Goal: Information Seeking & Learning: Learn about a topic

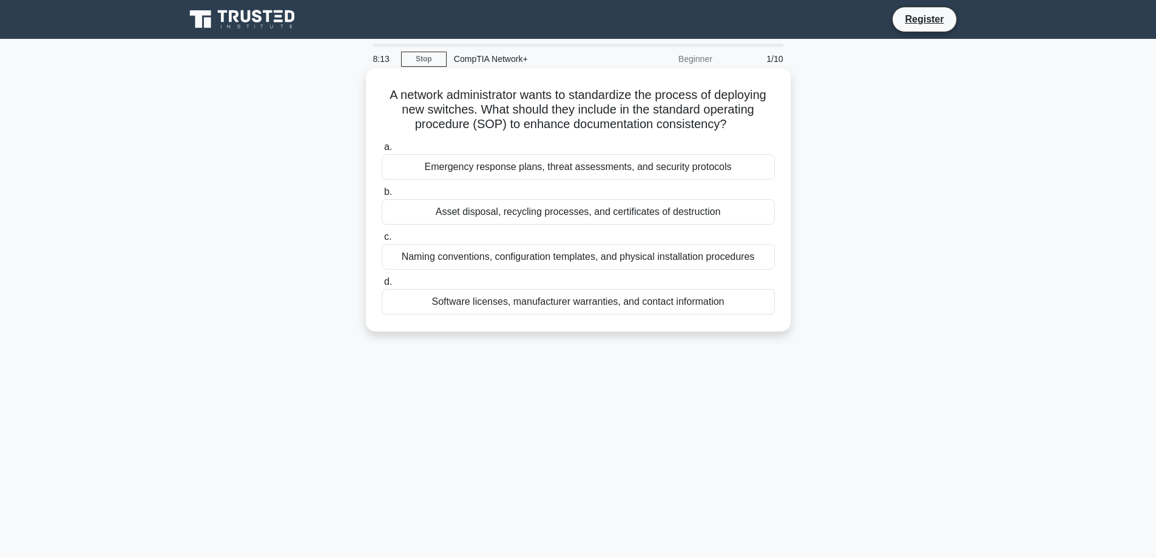
click at [691, 256] on div "Naming conventions, configuration templates, and physical installation procedur…" at bounding box center [578, 256] width 393 height 25
click at [382, 241] on input "c. Naming conventions, configuration templates, and physical installation proce…" at bounding box center [382, 237] width 0 height 8
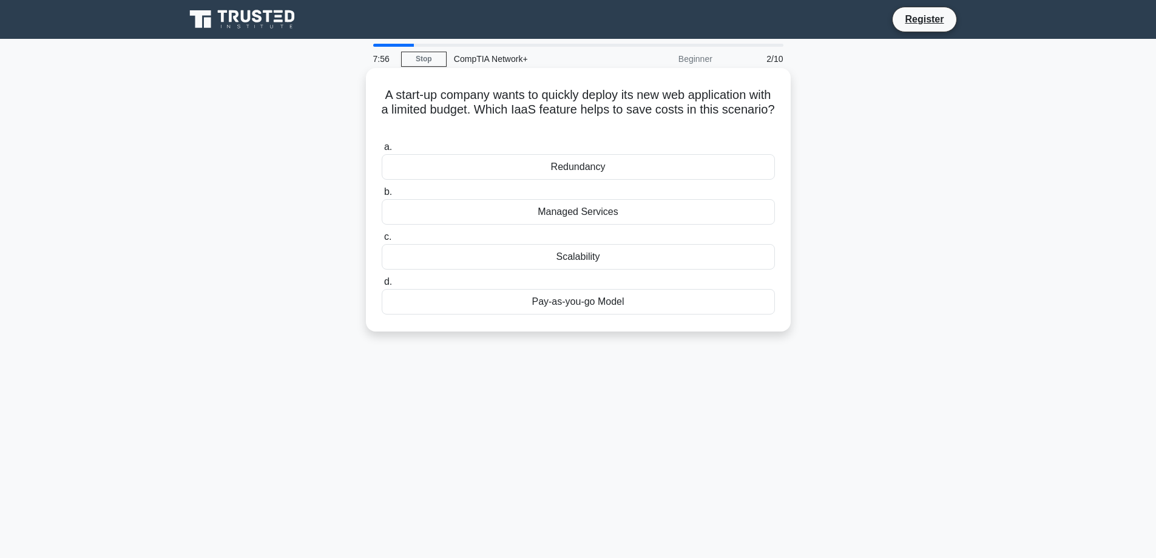
click at [590, 305] on div "Pay-as-you-go Model" at bounding box center [578, 301] width 393 height 25
click at [382, 286] on input "d. Pay-as-you-go Model" at bounding box center [382, 282] width 0 height 8
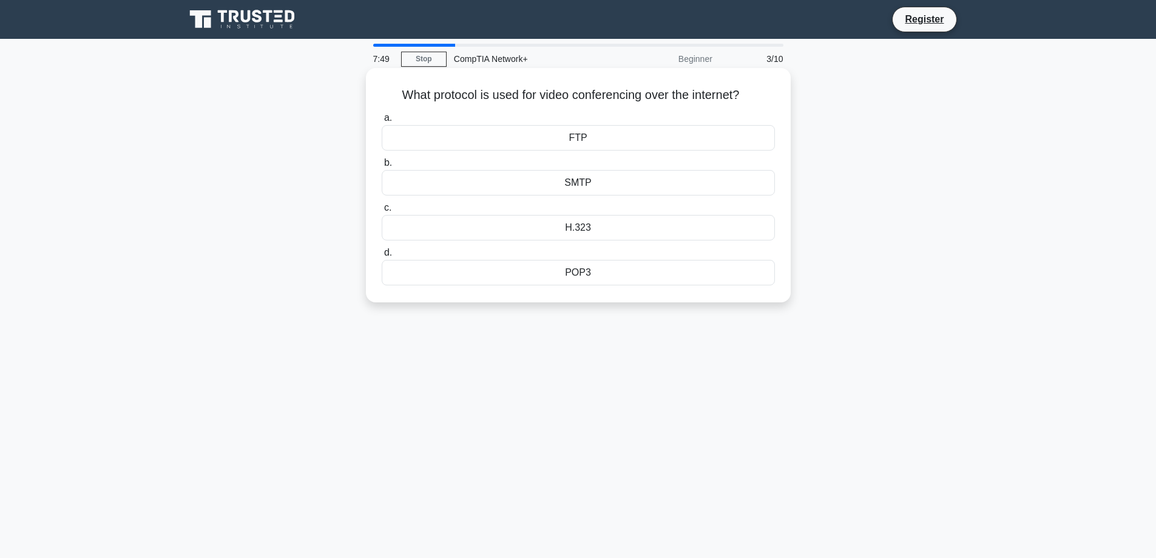
click at [568, 224] on div "H.323" at bounding box center [578, 227] width 393 height 25
click at [382, 212] on input "c. H.323" at bounding box center [382, 208] width 0 height 8
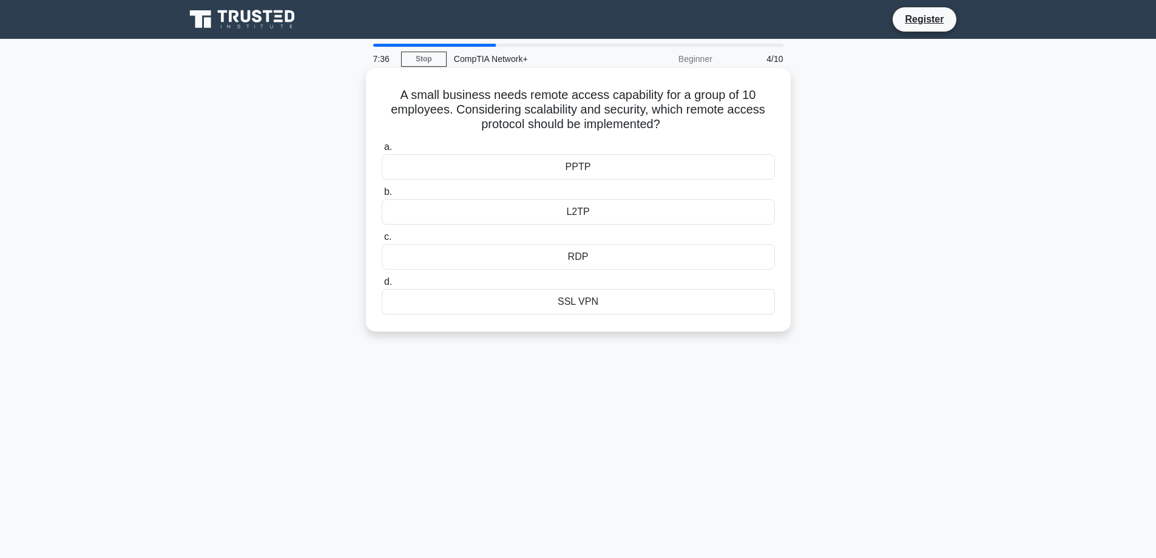
click at [618, 259] on div "RDP" at bounding box center [578, 256] width 393 height 25
click at [382, 241] on input "c. RDP" at bounding box center [382, 237] width 0 height 8
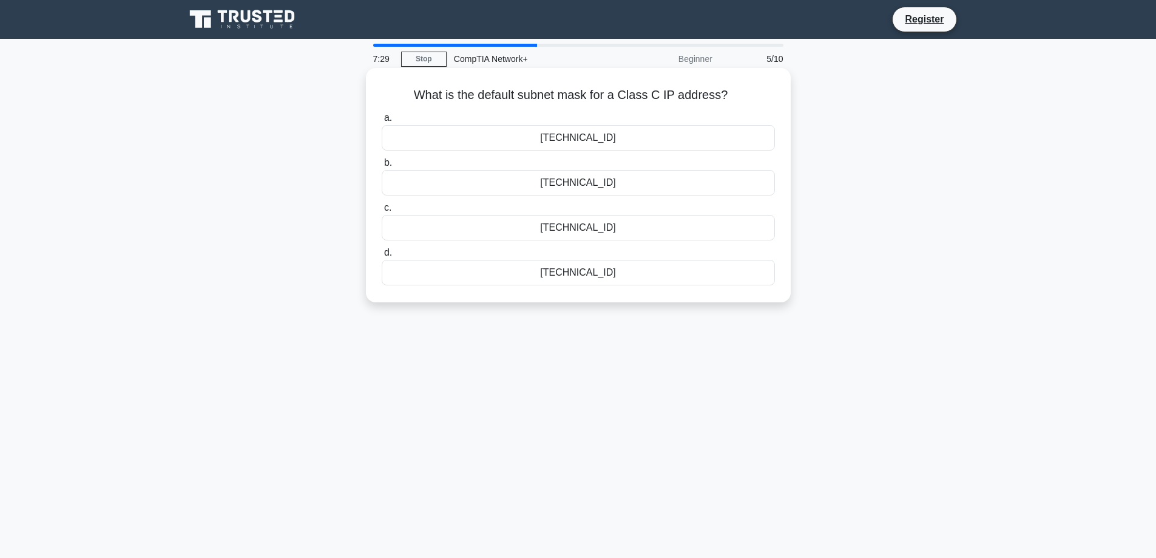
click at [569, 229] on div "255.255.0.0" at bounding box center [578, 227] width 393 height 25
click at [382, 212] on input "c. 255.255.0.0" at bounding box center [382, 208] width 0 height 8
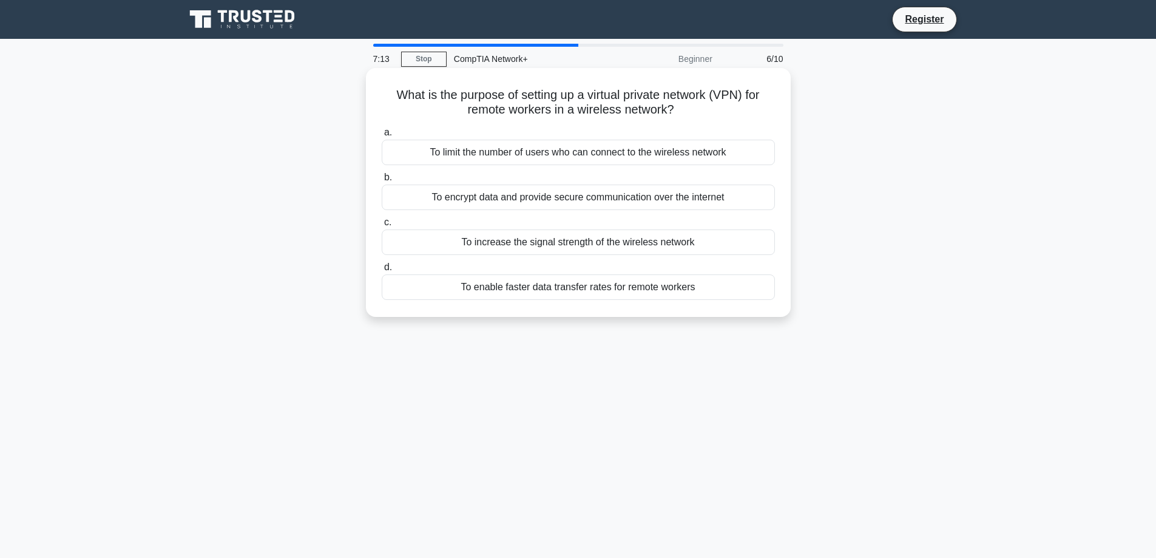
click at [537, 190] on div "To encrypt data and provide secure communication over the internet" at bounding box center [578, 197] width 393 height 25
click at [382, 181] on input "b. To encrypt data and provide secure communication over the internet" at bounding box center [382, 178] width 0 height 8
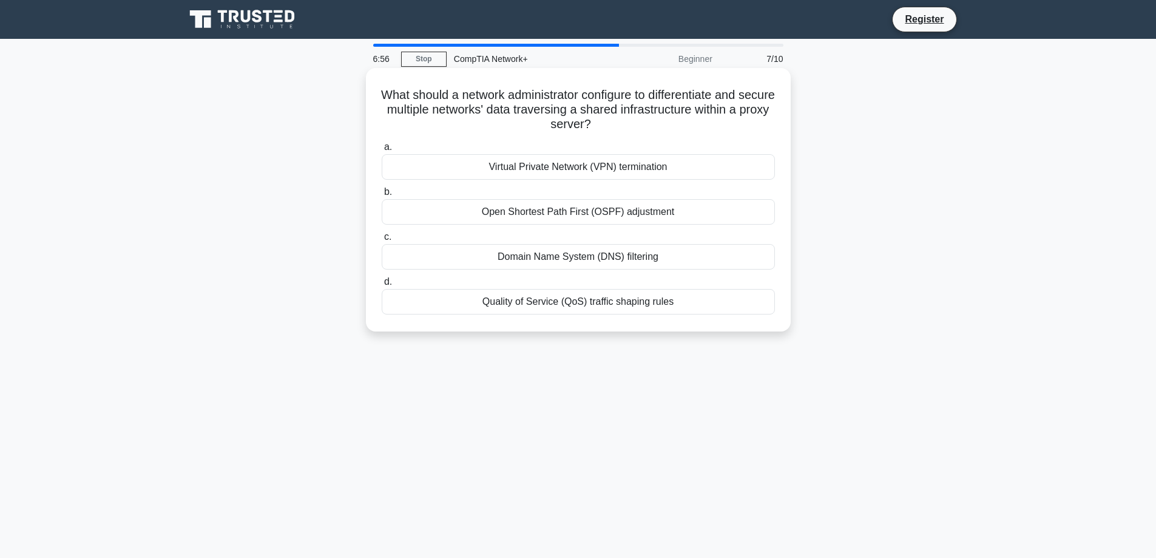
click at [551, 168] on div "Virtual Private Network (VPN) termination" at bounding box center [578, 166] width 393 height 25
click at [382, 151] on input "a. Virtual Private Network (VPN) termination" at bounding box center [382, 147] width 0 height 8
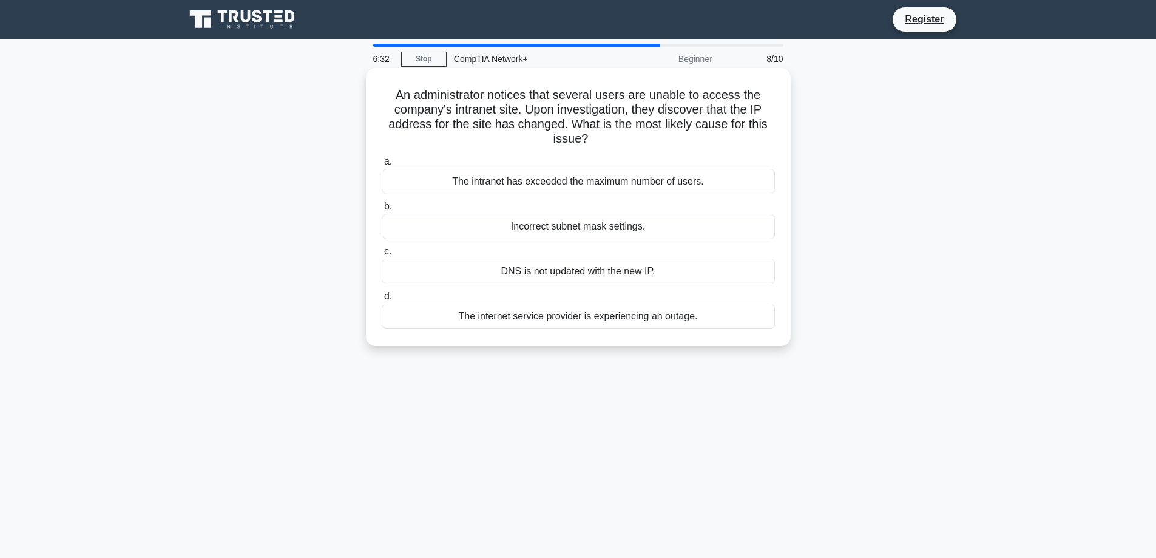
click at [584, 277] on div "DNS is not updated with the new IP." at bounding box center [578, 271] width 393 height 25
click at [382, 256] on input "c. DNS is not updated with the new IP." at bounding box center [382, 252] width 0 height 8
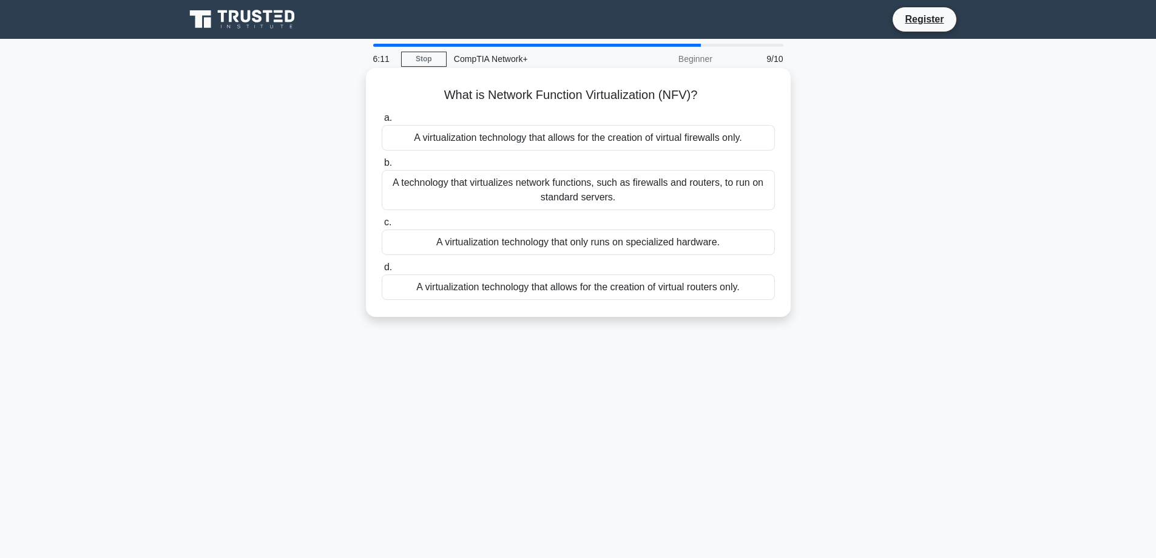
click at [599, 189] on div "A technology that virtualizes network functions, such as firewalls and routers,…" at bounding box center [578, 190] width 393 height 40
click at [382, 167] on input "b. A technology that virtualizes network functions, such as firewalls and route…" at bounding box center [382, 163] width 0 height 8
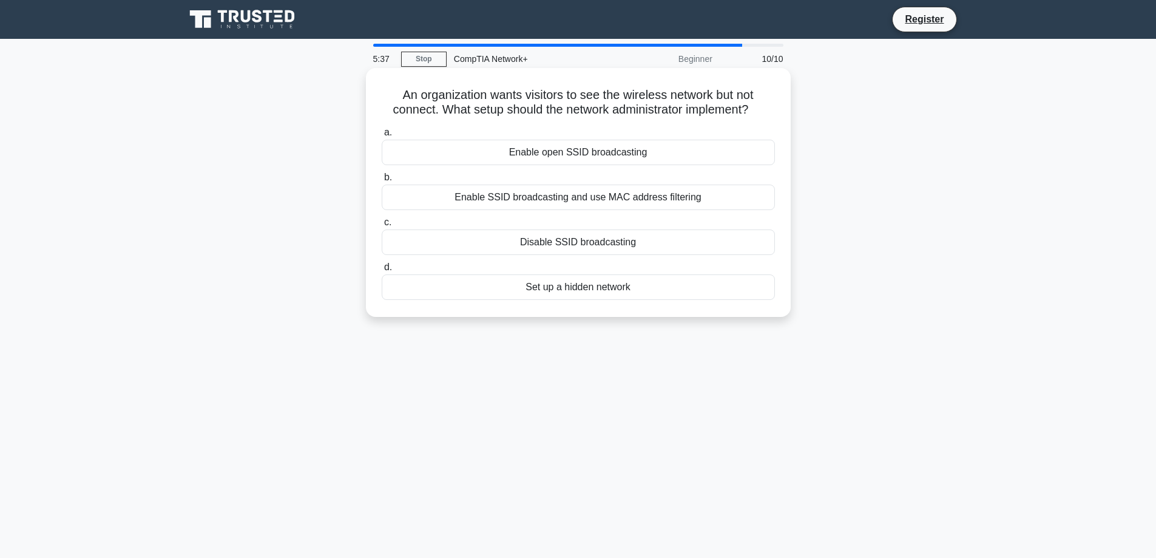
click at [613, 200] on div "Enable SSID broadcasting and use MAC address filtering" at bounding box center [578, 197] width 393 height 25
click at [382, 181] on input "b. Enable SSID broadcasting and use MAC address filtering" at bounding box center [382, 178] width 0 height 8
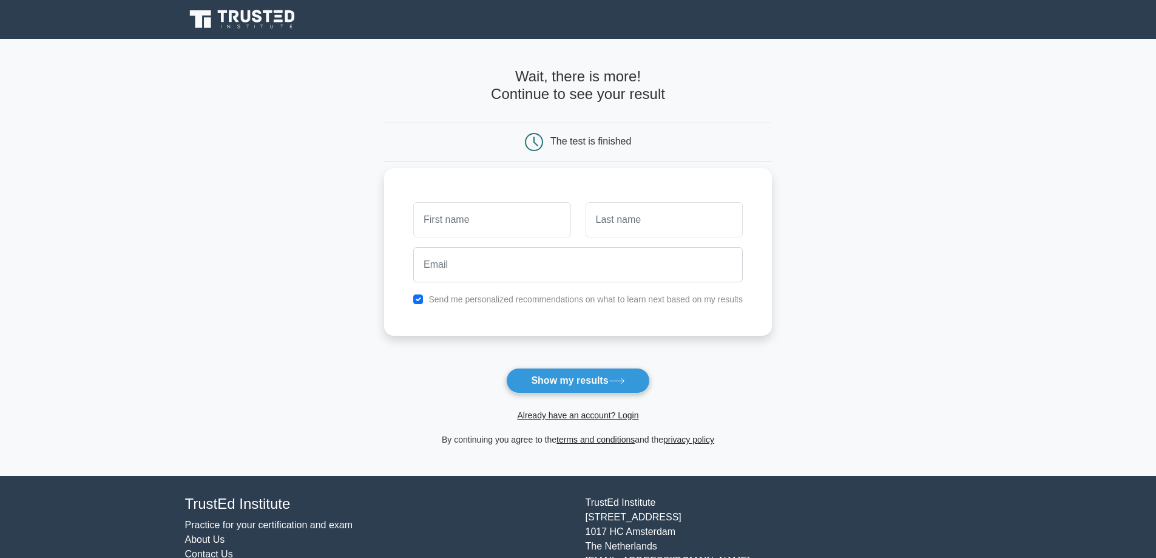
click at [464, 220] on input "text" at bounding box center [491, 219] width 157 height 35
type input "G"
type input "Gautam"
type input "Raybole"
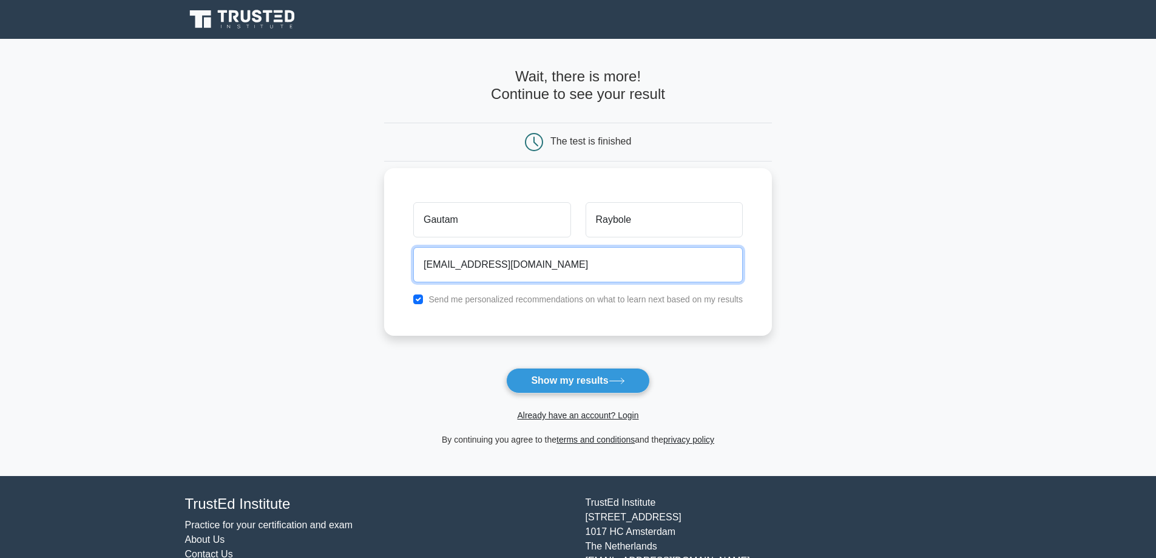
type input "graybole@gmail.com"
click at [506, 368] on button "Show my results" at bounding box center [577, 380] width 143 height 25
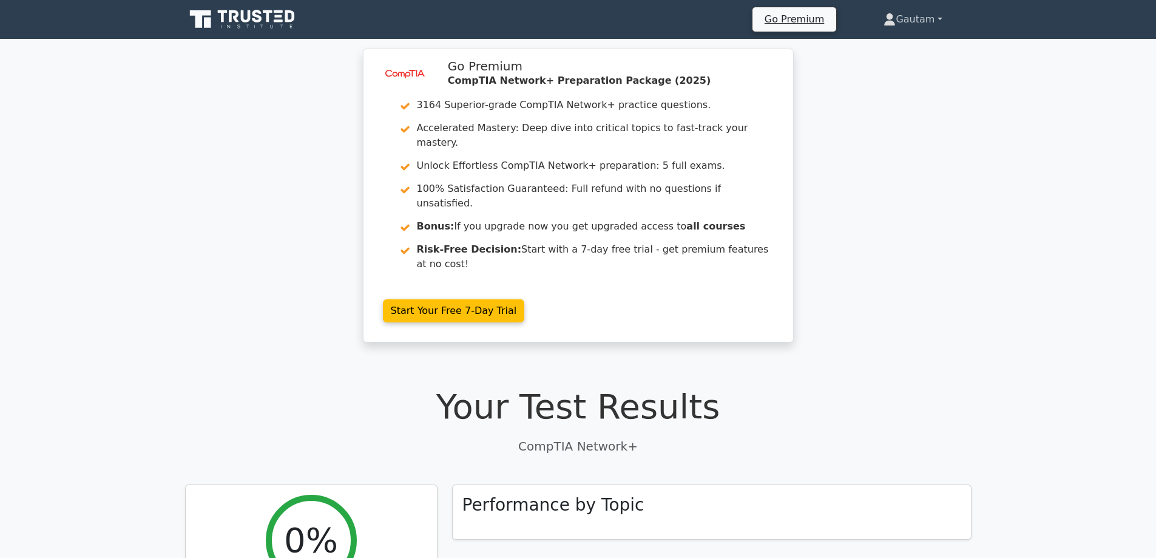
click at [902, 20] on link "Gautam" at bounding box center [913, 19] width 117 height 24
click at [888, 42] on link "Profile" at bounding box center [903, 47] width 96 height 19
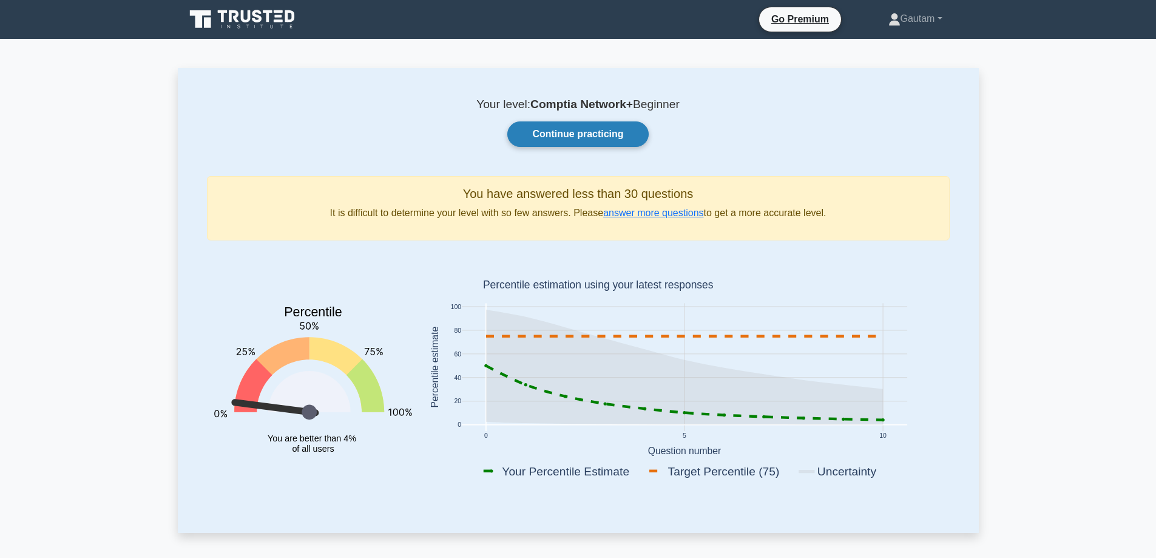
click at [558, 130] on link "Continue practicing" at bounding box center [577, 133] width 141 height 25
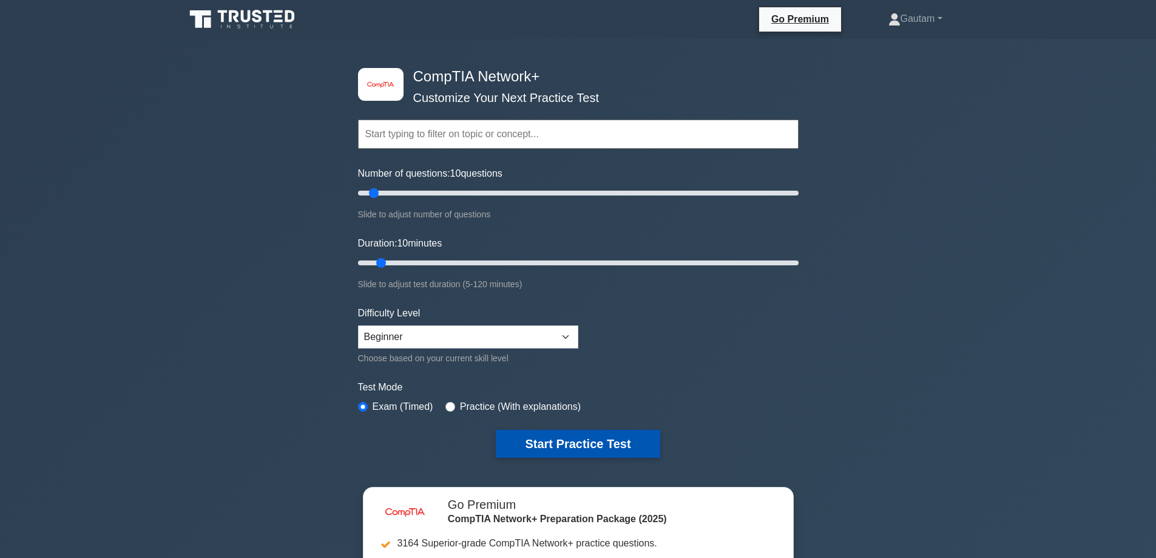
click at [573, 449] on button "Start Practice Test" at bounding box center [578, 444] width 164 height 28
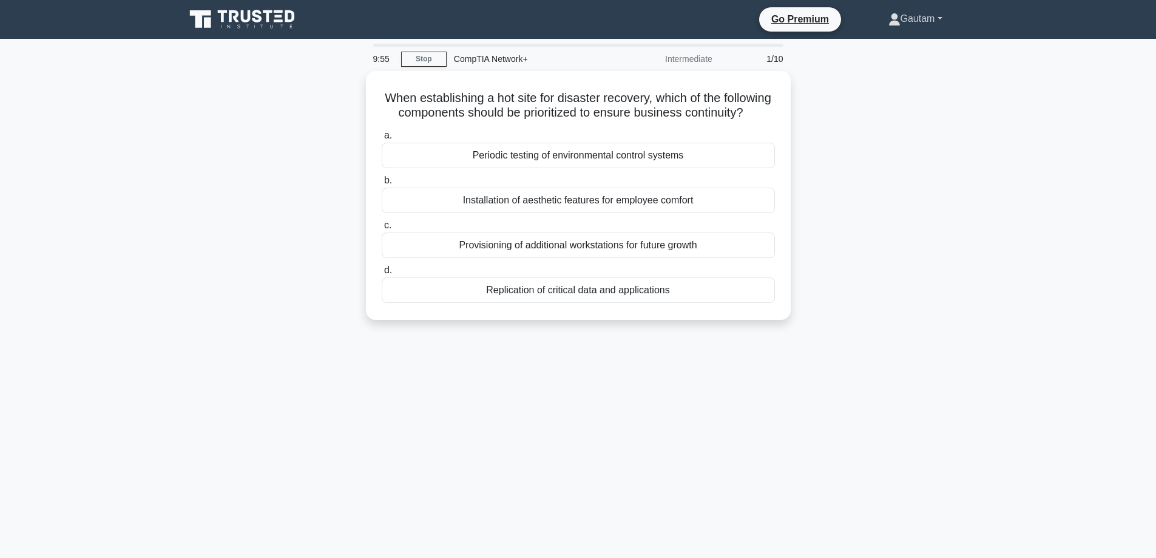
click at [912, 17] on link "Gautam" at bounding box center [915, 19] width 112 height 24
click at [887, 49] on link "Profile" at bounding box center [908, 47] width 96 height 19
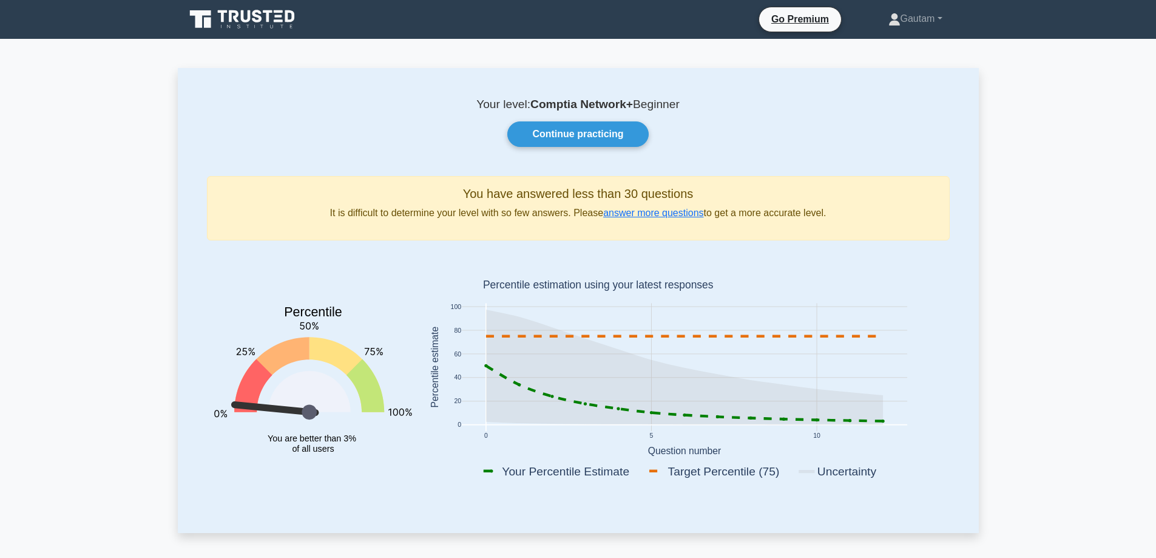
click at [345, 378] on icon "Percentile You are better than 3% of all users" at bounding box center [313, 369] width 198 height 239
click at [620, 214] on link "answer more questions" at bounding box center [653, 213] width 100 height 10
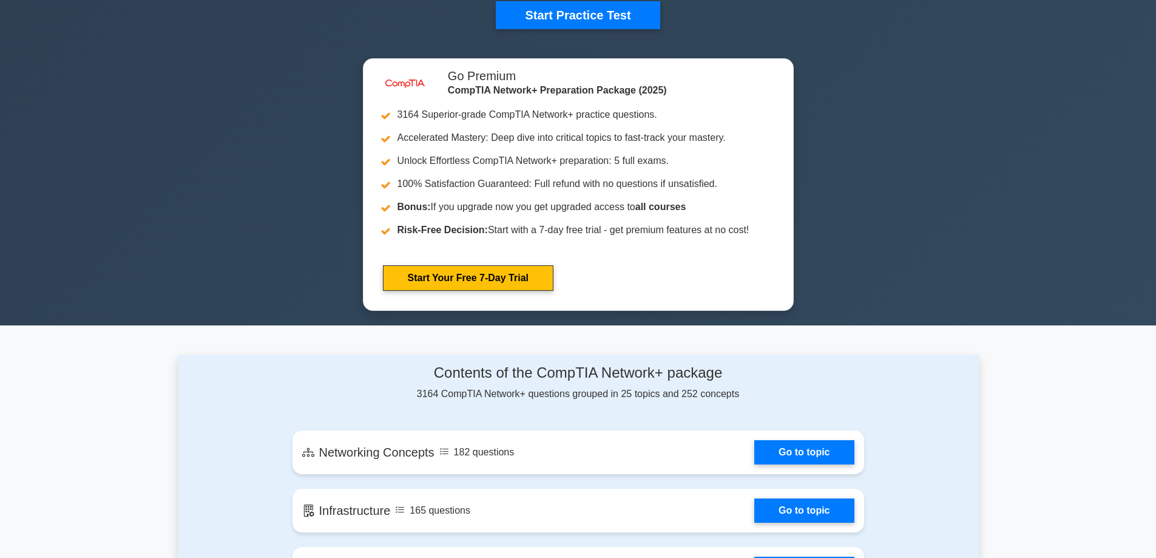
scroll to position [488, 0]
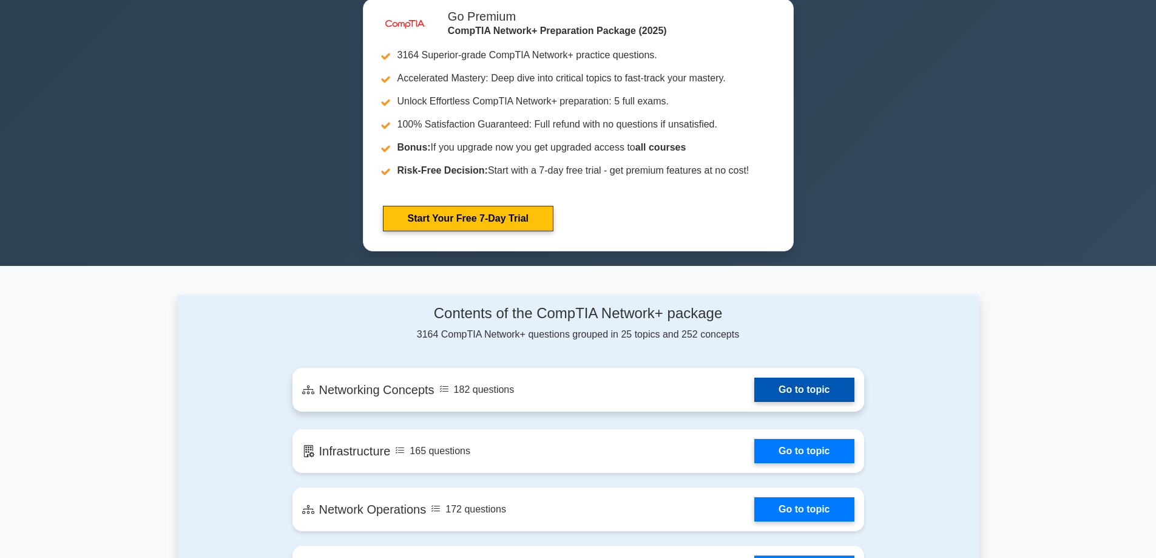
click at [821, 382] on link "Go to topic" at bounding box center [804, 390] width 100 height 24
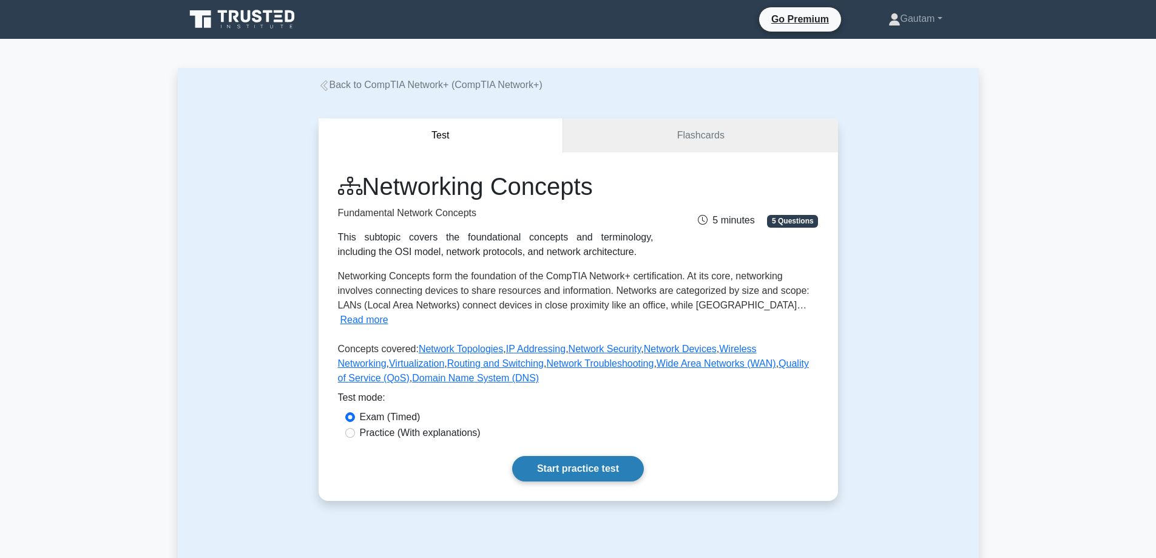
click at [554, 456] on link "Start practice test" at bounding box center [578, 468] width 132 height 25
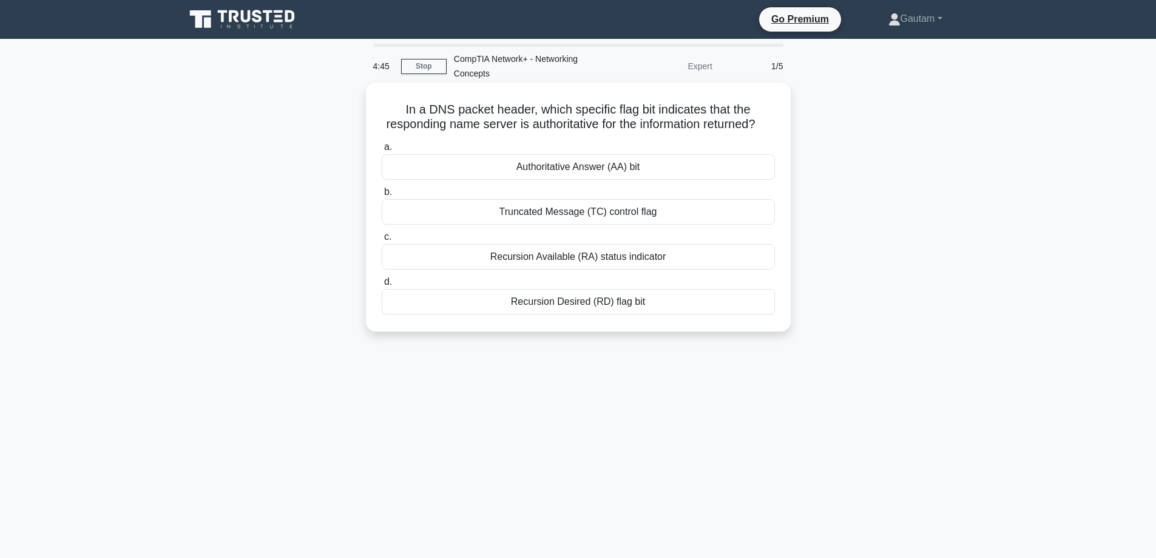
click at [622, 179] on div "Authoritative Answer (AA) bit" at bounding box center [578, 166] width 393 height 25
click at [382, 151] on input "a. Authoritative Answer (AA) bit" at bounding box center [382, 147] width 0 height 8
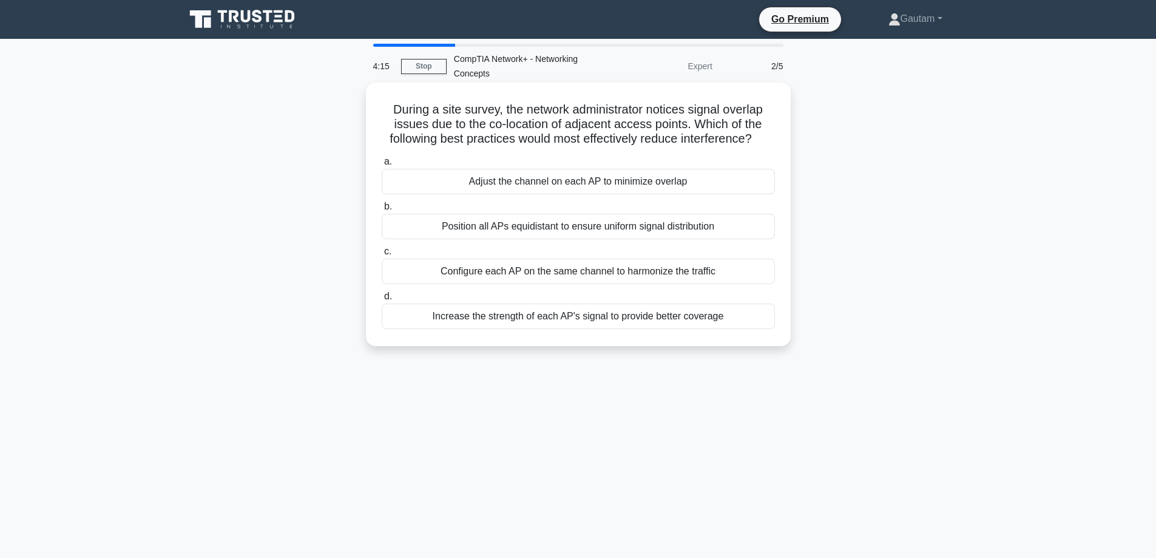
click at [576, 272] on div "Configure each AP on the same channel to harmonize the traffic" at bounding box center [578, 271] width 393 height 25
click at [382, 256] on input "c. Configure each AP on the same channel to harmonize the traffic" at bounding box center [382, 252] width 0 height 8
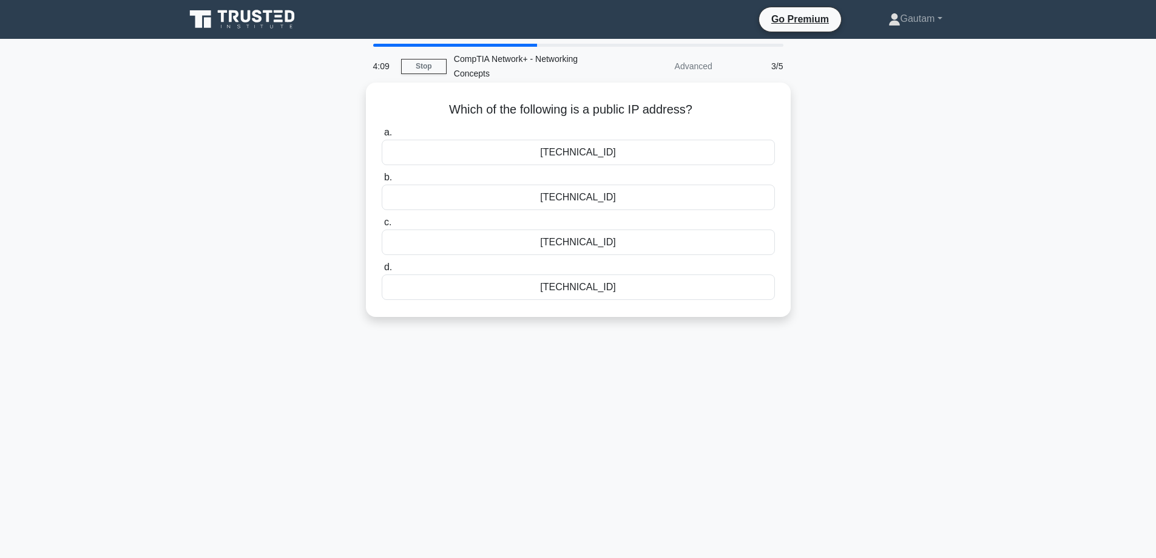
click at [576, 192] on div "8.8.8.8" at bounding box center [578, 197] width 393 height 25
click at [382, 181] on input "b. 8.8.8.8" at bounding box center [382, 178] width 0 height 8
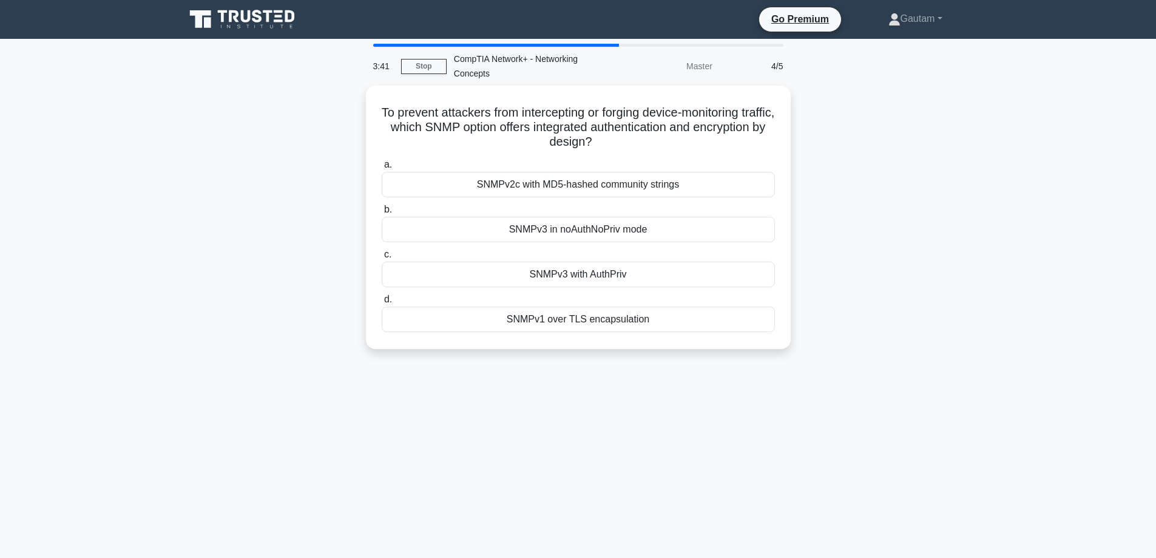
drag, startPoint x: 601, startPoint y: 271, endPoint x: 870, endPoint y: 256, distance: 269.3
click at [870, 256] on div "To prevent attackers from intercepting or forging device-monitoring traffic, wh…" at bounding box center [578, 225] width 801 height 278
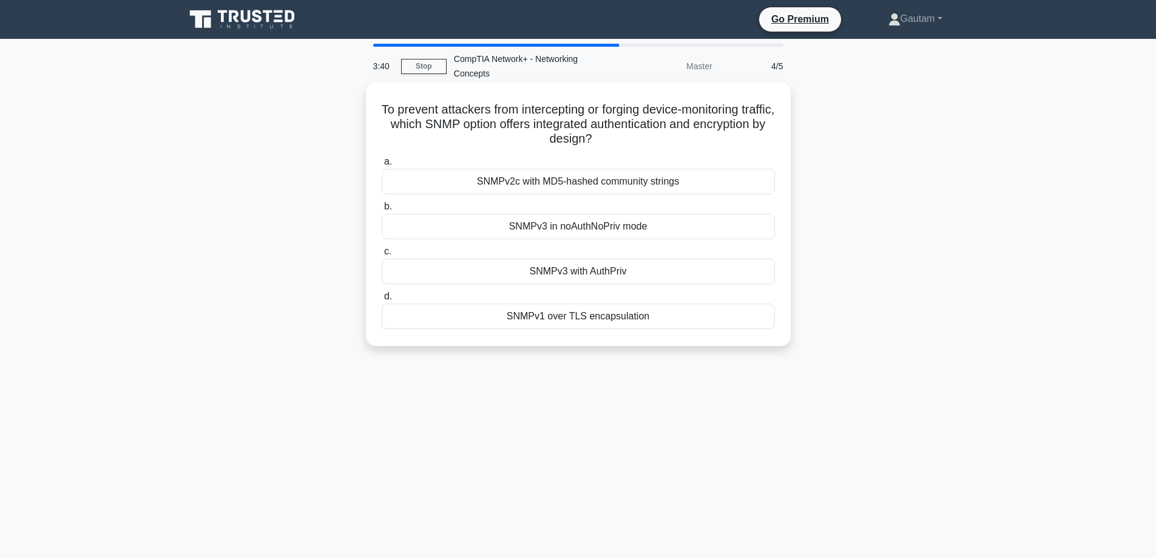
click at [609, 269] on div "SNMPv3 with AuthPriv" at bounding box center [578, 271] width 393 height 25
click at [382, 256] on input "c. SNMPv3 with AuthPriv" at bounding box center [382, 252] width 0 height 8
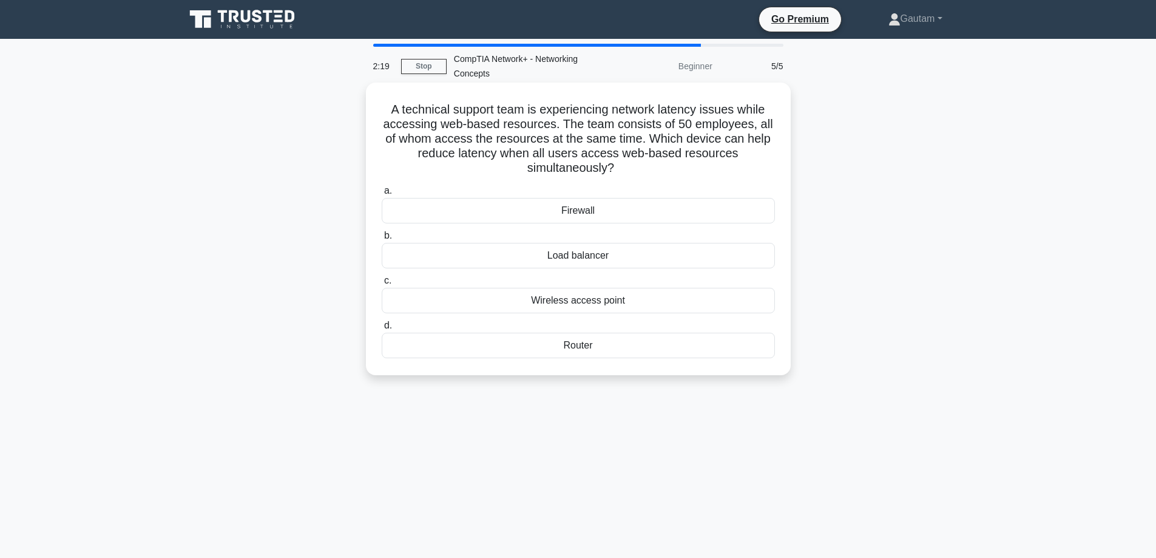
click at [606, 255] on div "Load balancer" at bounding box center [578, 255] width 393 height 25
click at [563, 256] on div "Load balancer" at bounding box center [578, 255] width 393 height 25
click at [382, 240] on input "b. Load balancer" at bounding box center [382, 236] width 0 height 8
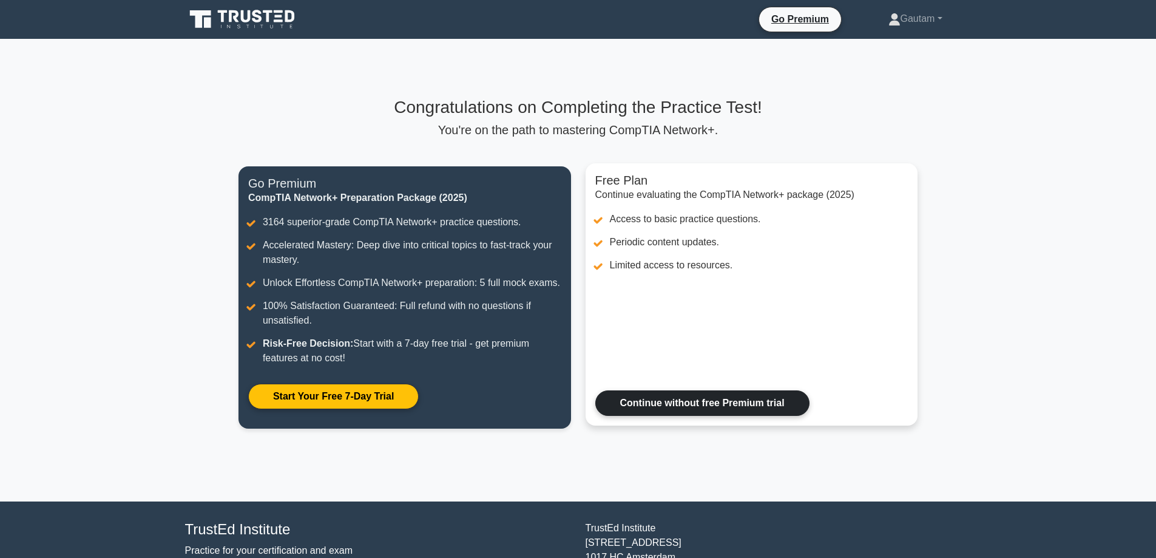
click at [685, 406] on link "Continue without free Premium trial" at bounding box center [702, 402] width 214 height 25
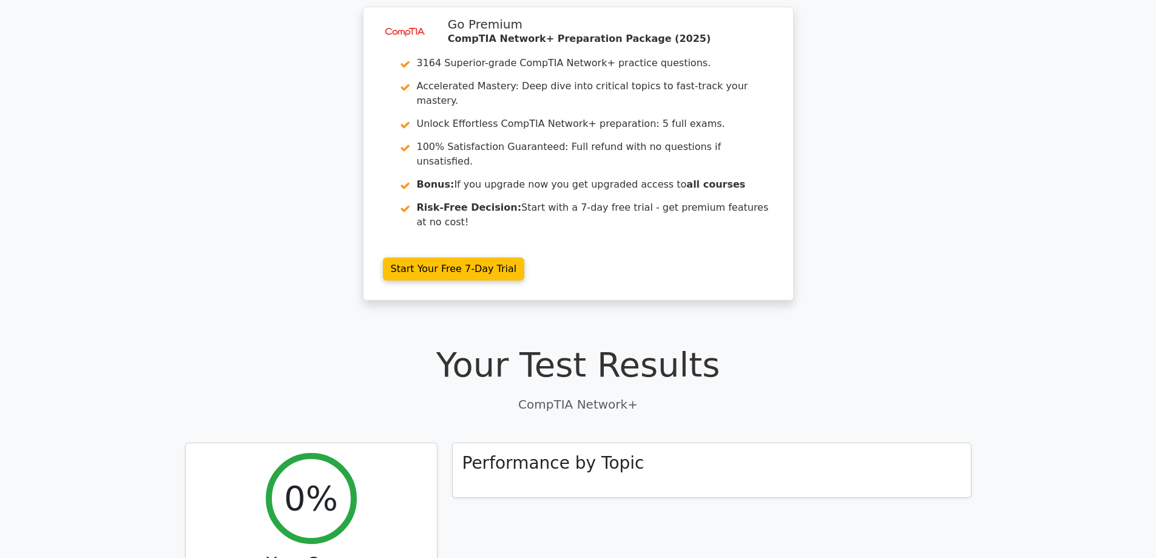
scroll to position [61, 0]
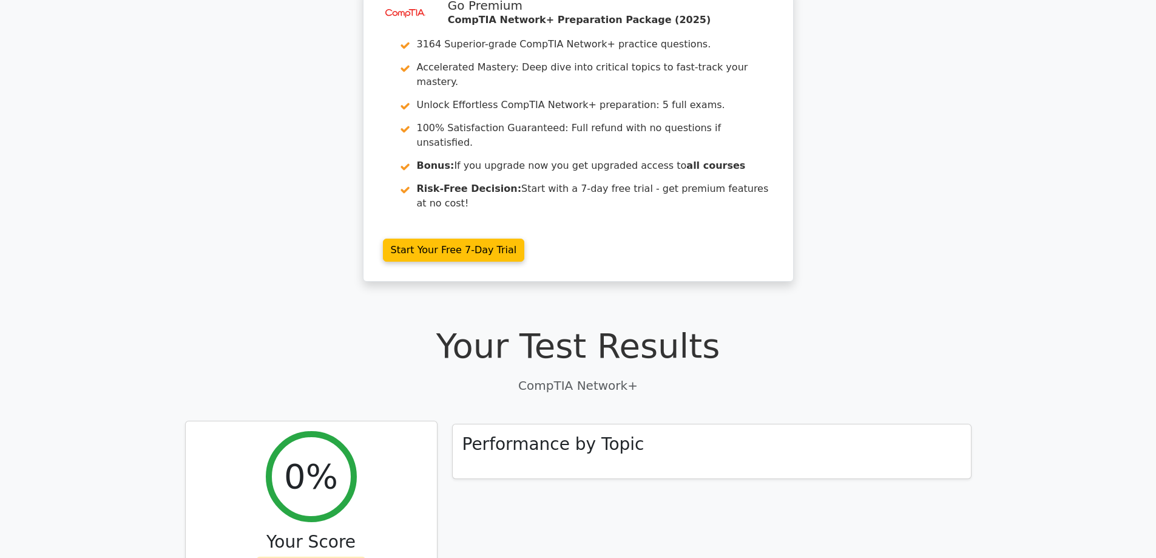
click at [298, 431] on div "0%" at bounding box center [311, 476] width 91 height 91
click at [304, 456] on h2 "0%" at bounding box center [311, 476] width 54 height 41
click at [306, 480] on div "0% Your Score Keep practicing!" at bounding box center [311, 516] width 251 height 191
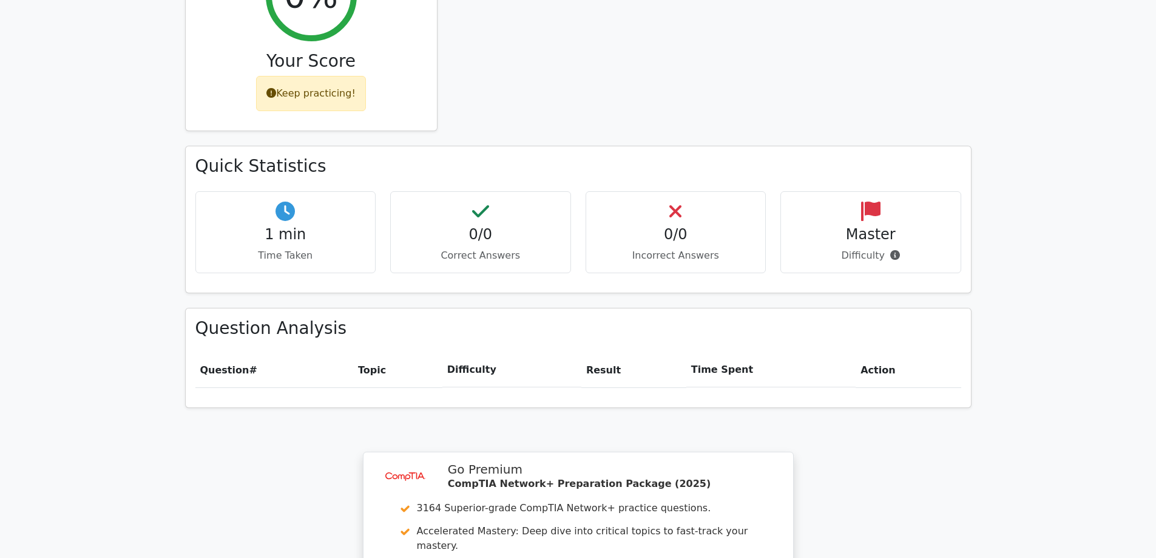
scroll to position [553, 0]
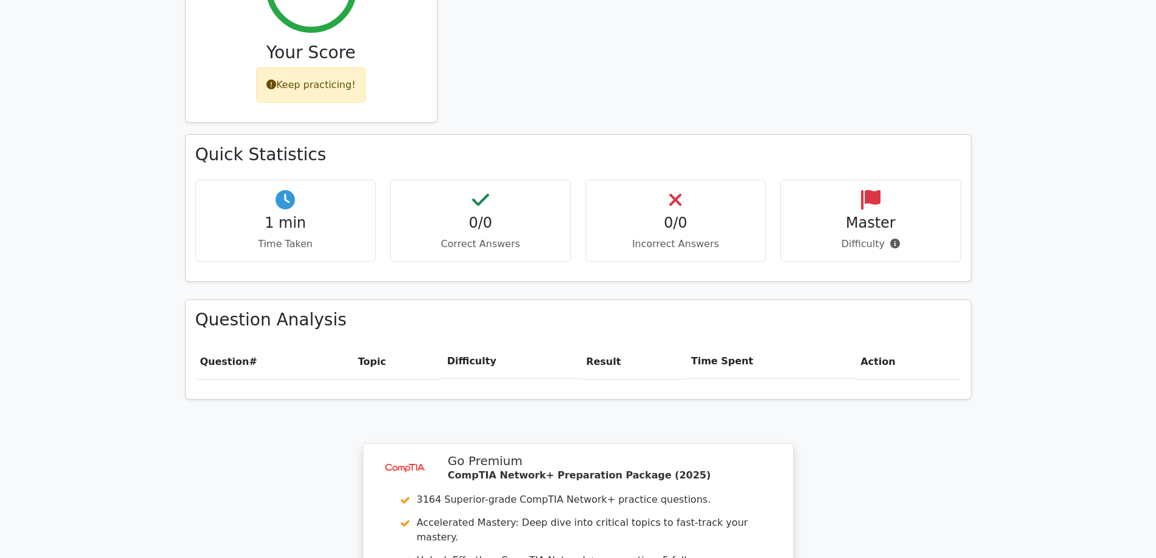
click at [498, 189] on div "0/0 Correct Answers" at bounding box center [480, 221] width 181 height 82
click at [286, 190] on icon at bounding box center [285, 199] width 19 height 19
click at [879, 214] on h4 "Master" at bounding box center [871, 223] width 160 height 18
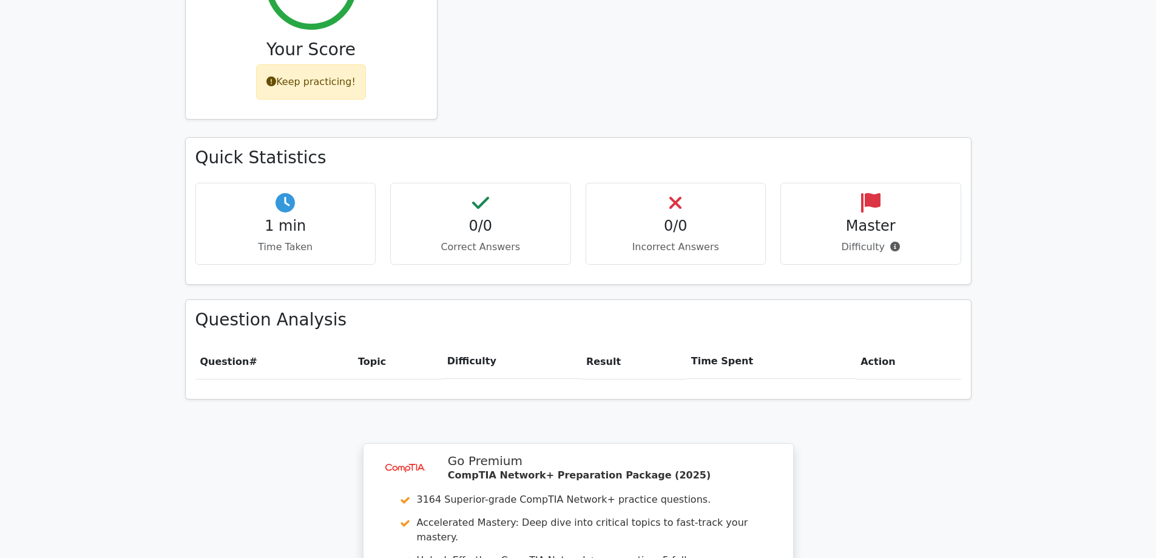
click at [294, 64] on div "Keep practicing!" at bounding box center [311, 81] width 110 height 35
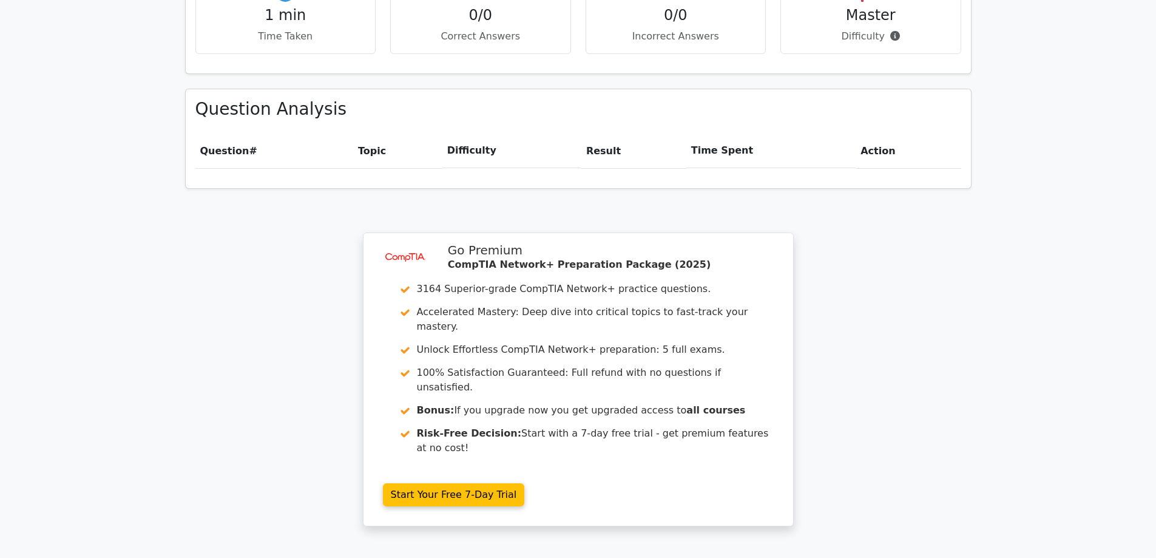
scroll to position [884, 0]
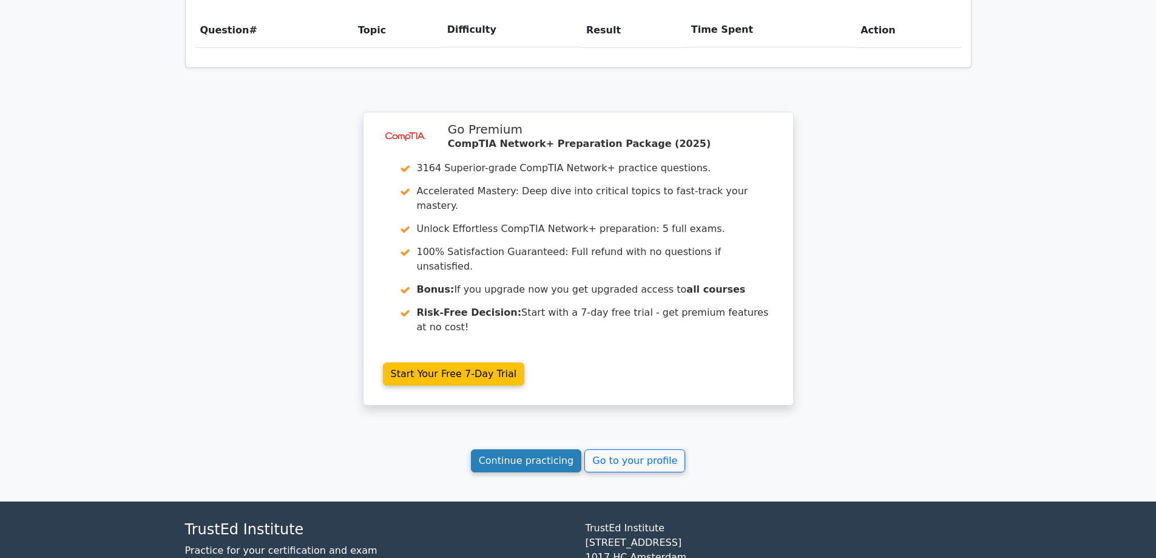
click at [524, 449] on link "Continue practicing" at bounding box center [526, 460] width 111 height 23
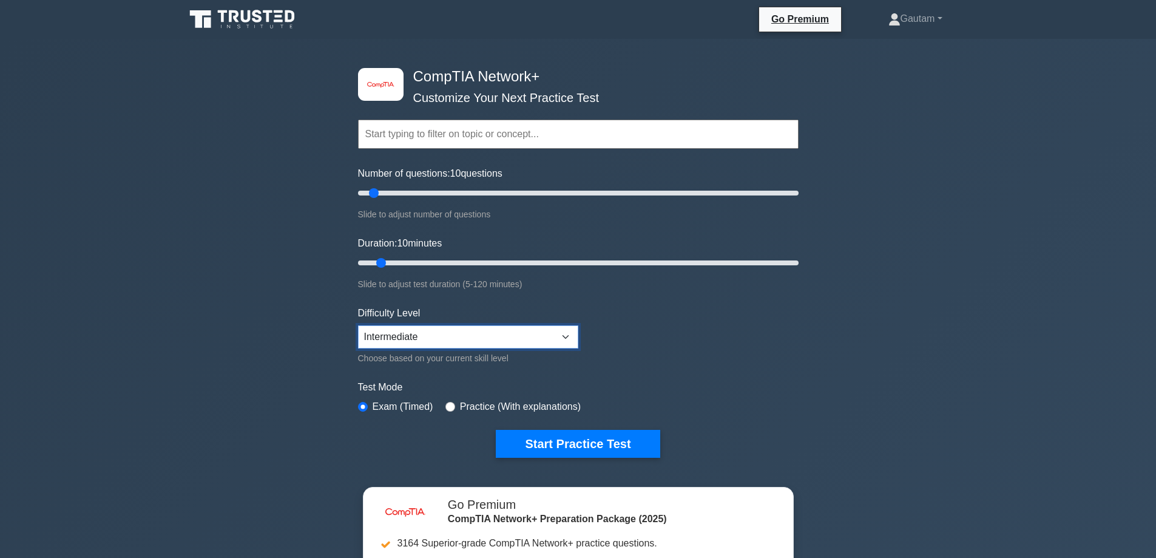
click at [521, 334] on select "Beginner Intermediate Expert" at bounding box center [468, 336] width 220 height 23
select select "beginner"
click at [358, 325] on select "Beginner Intermediate Expert" at bounding box center [468, 336] width 220 height 23
click at [553, 442] on button "Start Practice Test" at bounding box center [578, 444] width 164 height 28
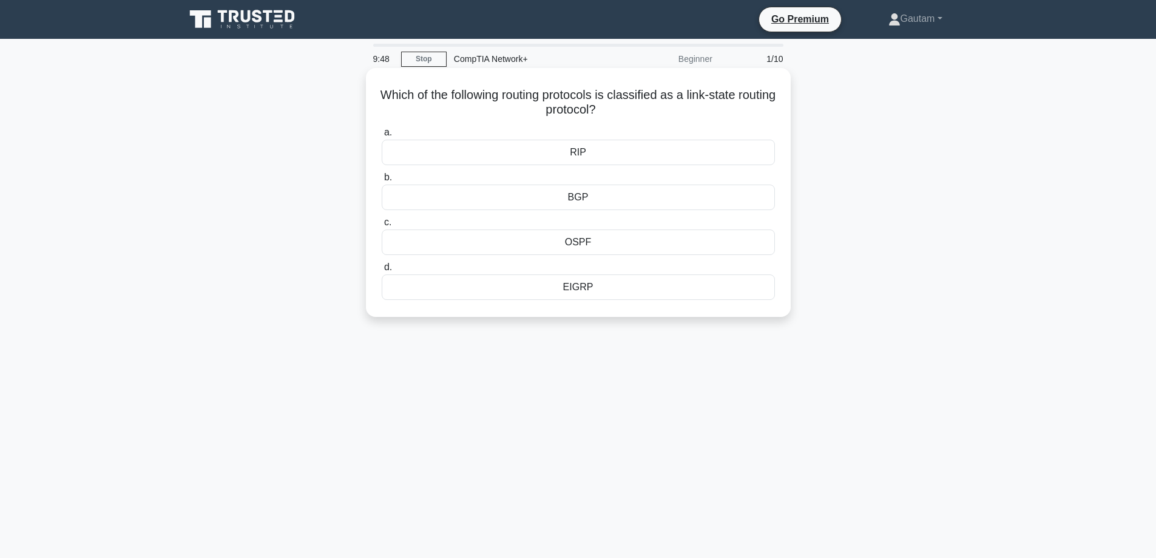
click at [586, 241] on div "OSPF" at bounding box center [578, 241] width 393 height 25
click at [382, 226] on input "c. OSPF" at bounding box center [382, 222] width 0 height 8
click at [567, 183] on label "b. 100 meters" at bounding box center [578, 190] width 393 height 40
click at [382, 181] on input "b. 100 meters" at bounding box center [382, 178] width 0 height 8
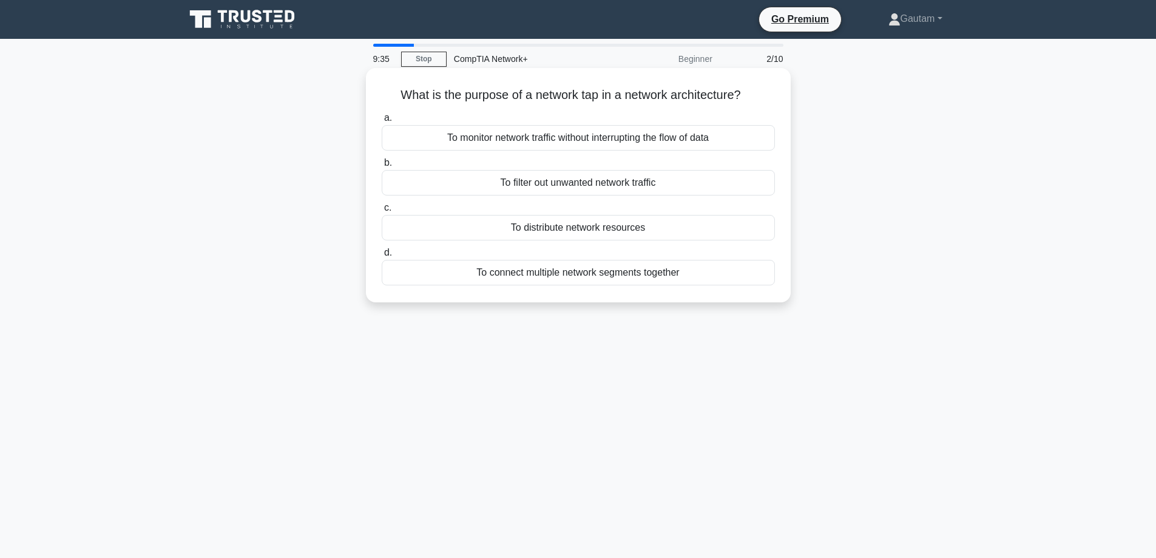
click at [567, 194] on div "To filter out unwanted network traffic" at bounding box center [578, 182] width 393 height 25
click at [382, 167] on input "b. To filter out unwanted network traffic" at bounding box center [382, 163] width 0 height 8
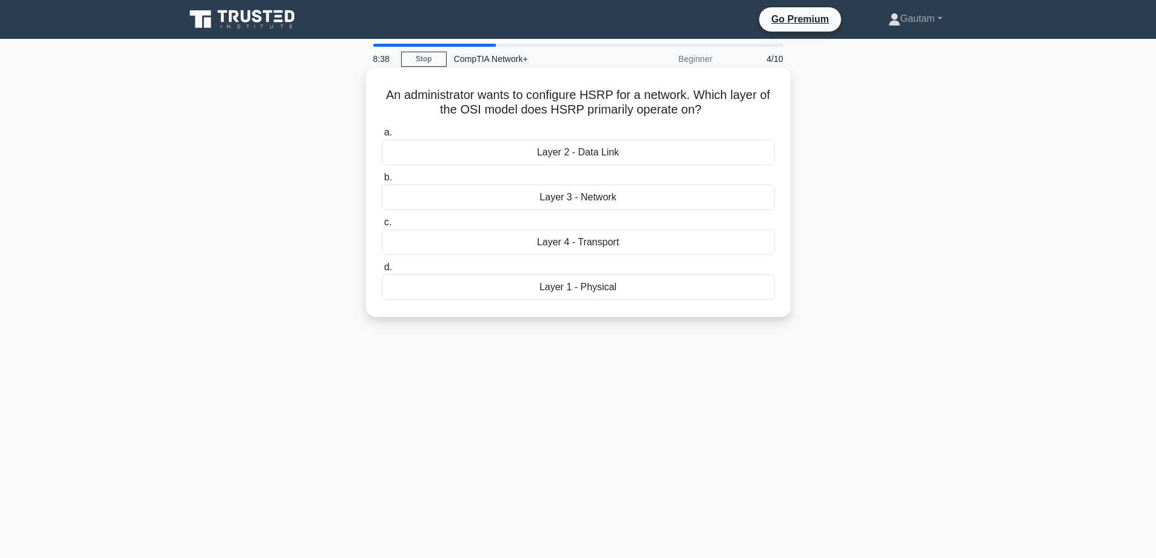
click at [588, 199] on div "Layer 3 - Network" at bounding box center [578, 197] width 393 height 25
click at [382, 181] on input "b. Layer 3 - Network" at bounding box center [382, 178] width 0 height 8
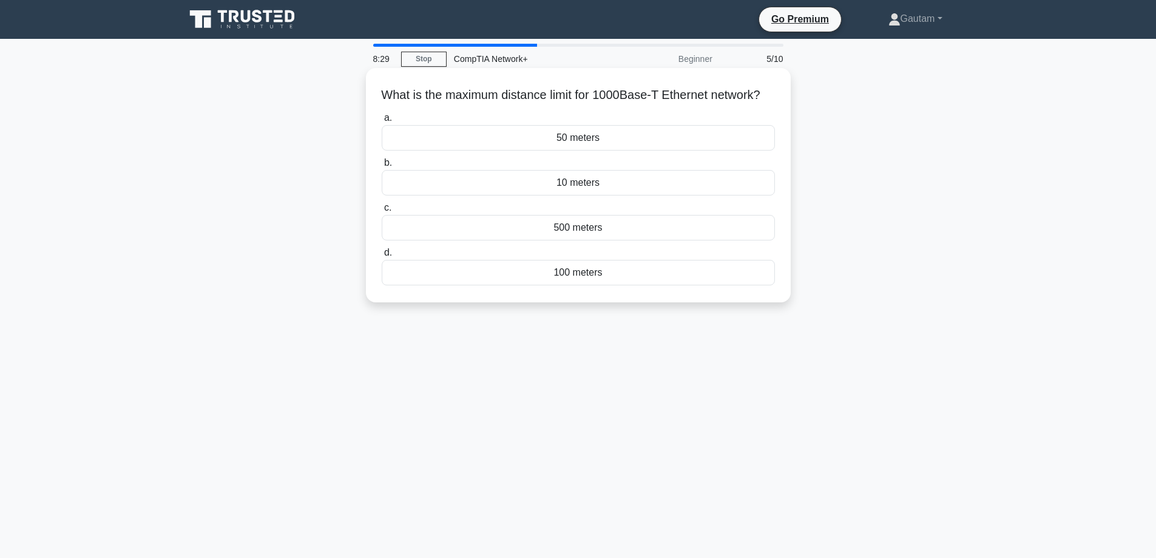
click at [567, 237] on div "500 meters" at bounding box center [578, 227] width 393 height 25
click at [382, 212] on input "c. 500 meters" at bounding box center [382, 208] width 0 height 8
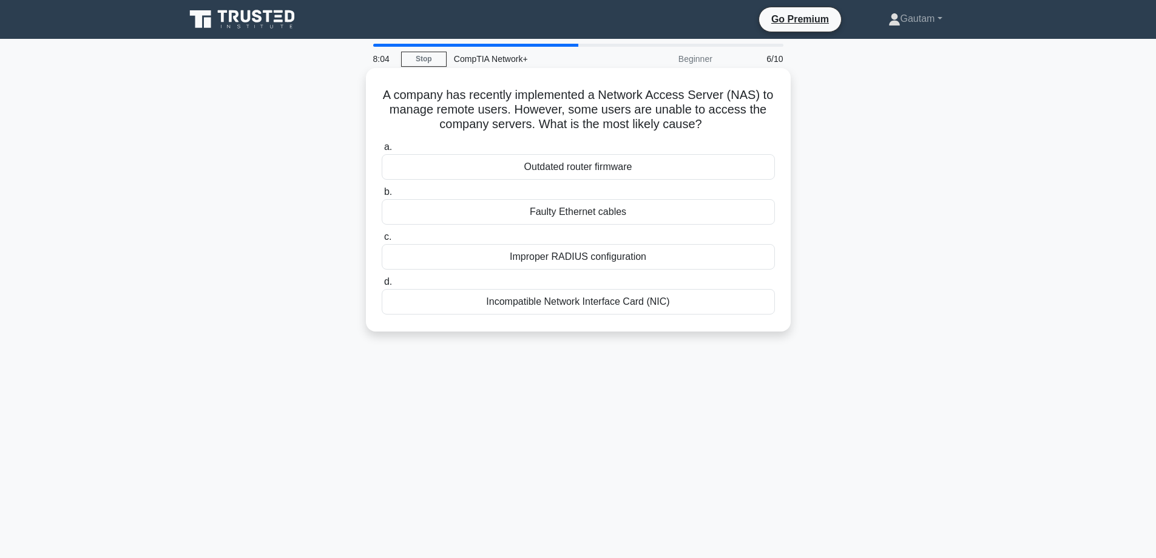
scroll to position [61, 0]
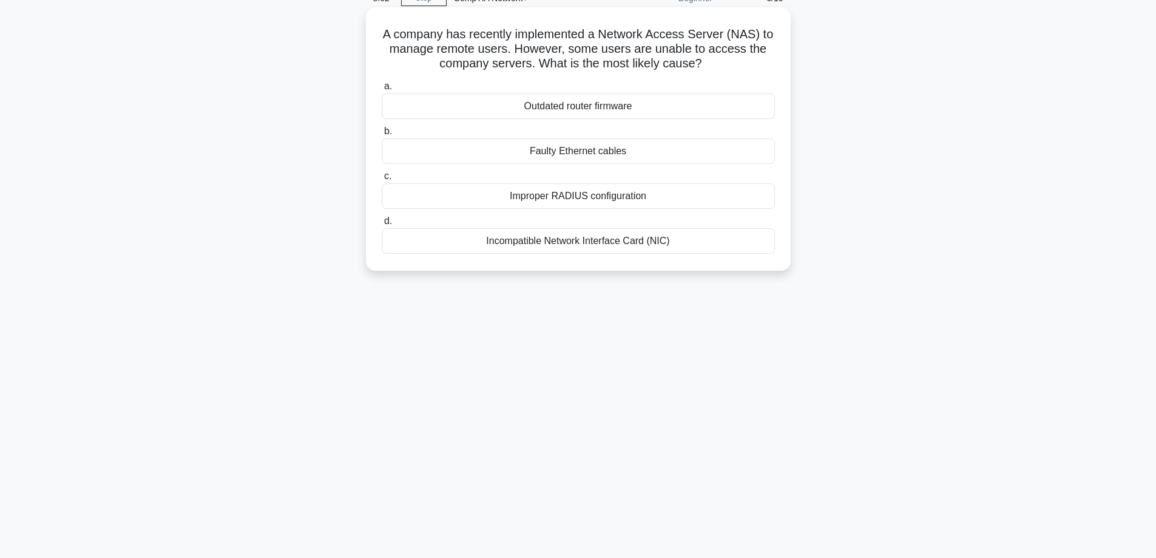
click at [601, 201] on div "Improper RADIUS configuration" at bounding box center [578, 195] width 393 height 25
click at [382, 180] on input "c. Improper RADIUS configuration" at bounding box center [382, 176] width 0 height 8
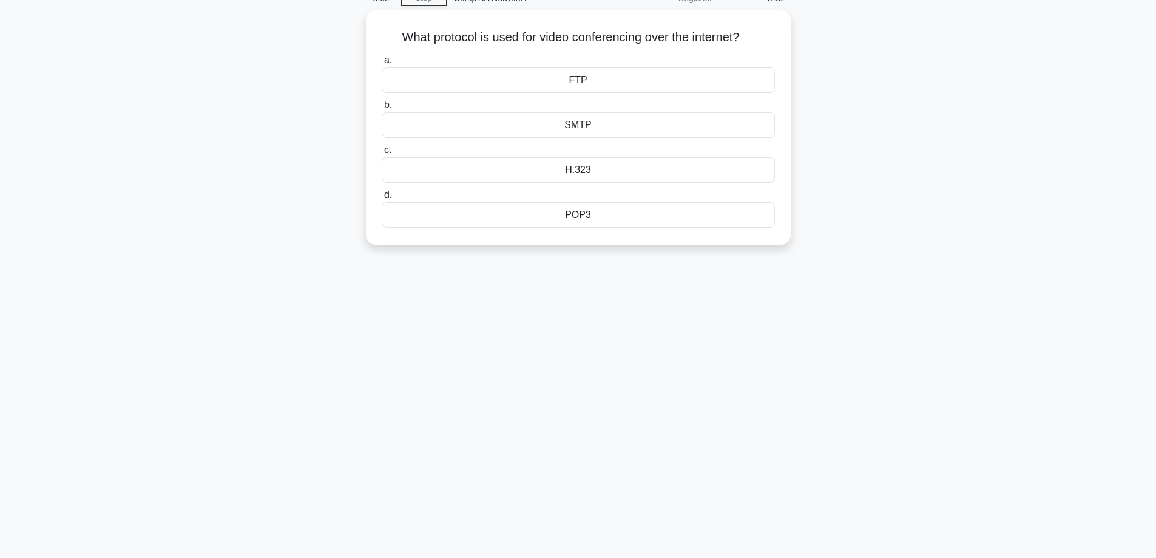
scroll to position [0, 0]
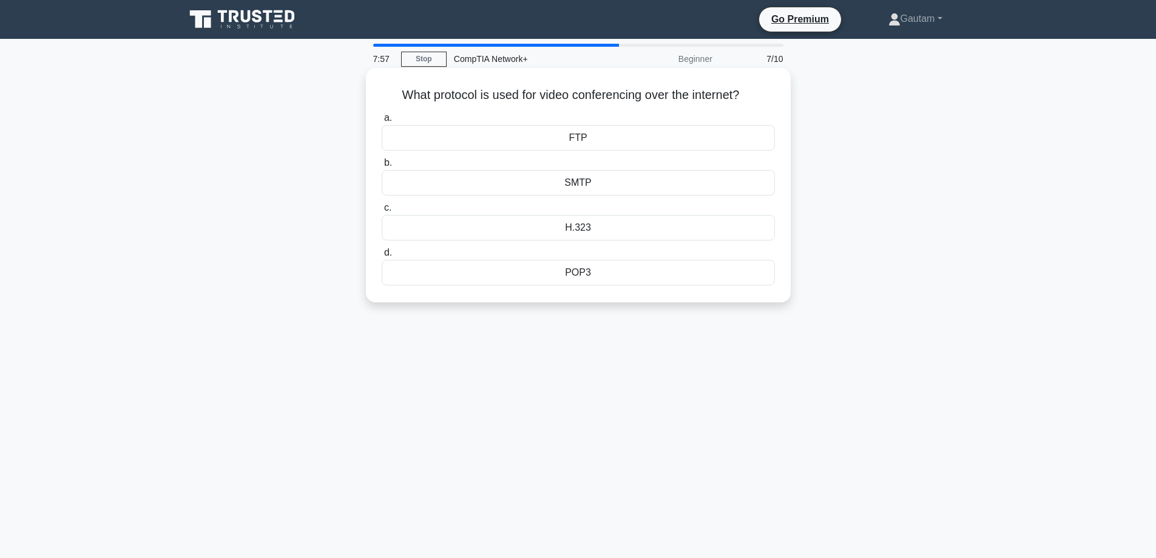
click at [592, 225] on div "H.323" at bounding box center [578, 227] width 393 height 25
click at [382, 212] on input "c. H.323" at bounding box center [382, 208] width 0 height 8
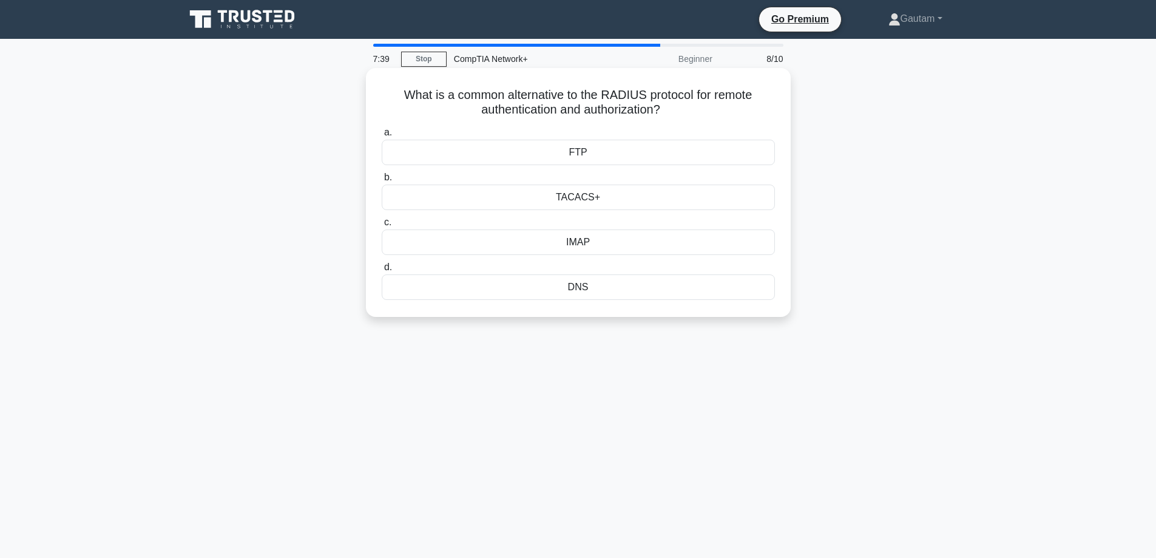
click at [666, 193] on div "TACACS+" at bounding box center [578, 197] width 393 height 25
click at [382, 181] on input "b. TACACS+" at bounding box center [382, 178] width 0 height 8
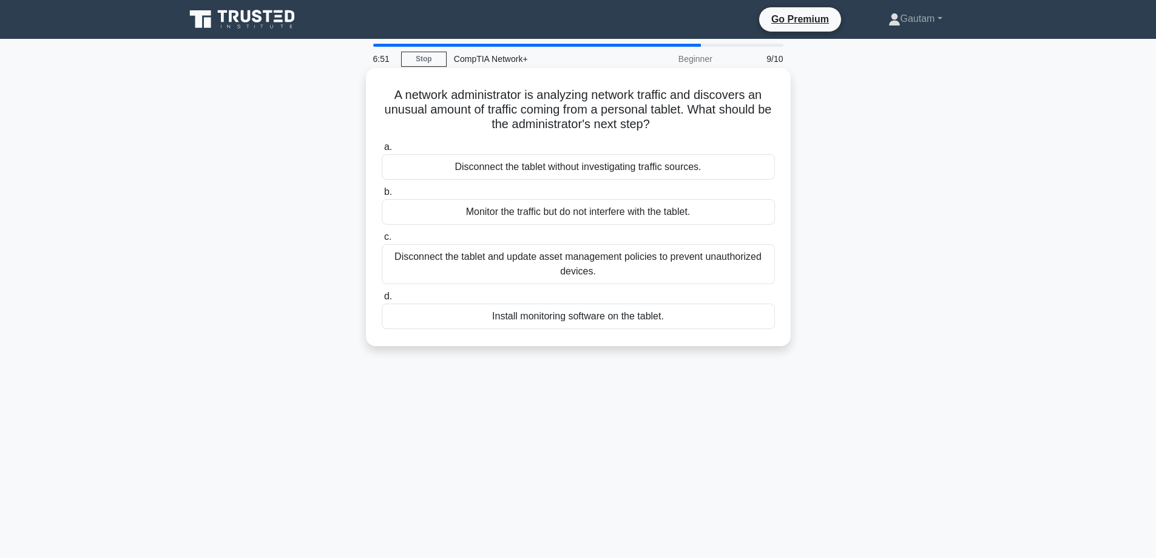
click at [596, 268] on div "Disconnect the tablet and update asset management policies to prevent unauthori…" at bounding box center [578, 264] width 393 height 40
click at [382, 241] on input "c. Disconnect the tablet and update asset management policies to prevent unauth…" at bounding box center [382, 237] width 0 height 8
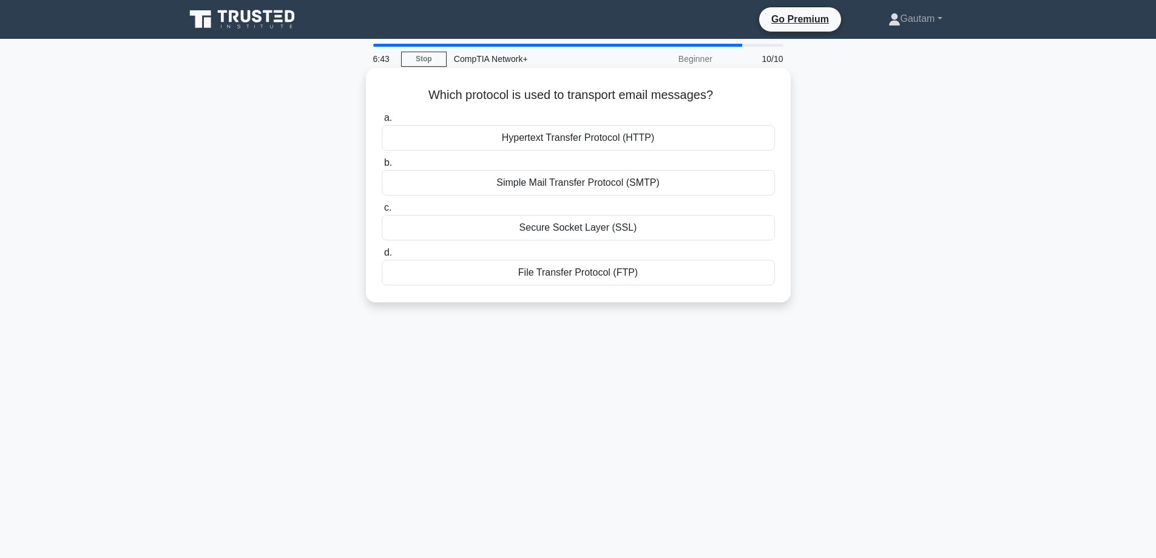
click at [582, 144] on div "Hypertext Transfer Protocol (HTTP)" at bounding box center [578, 137] width 393 height 25
click at [382, 122] on input "a. Hypertext Transfer Protocol (HTTP)" at bounding box center [382, 118] width 0 height 8
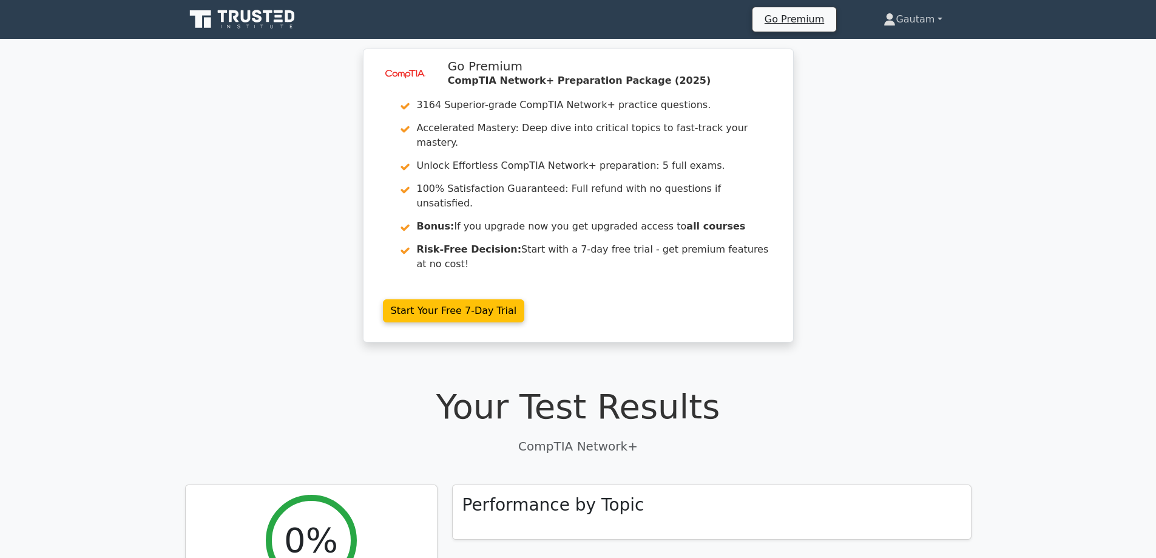
click at [905, 15] on link "Gautam" at bounding box center [913, 19] width 117 height 24
click at [890, 61] on link "Settings" at bounding box center [903, 67] width 96 height 19
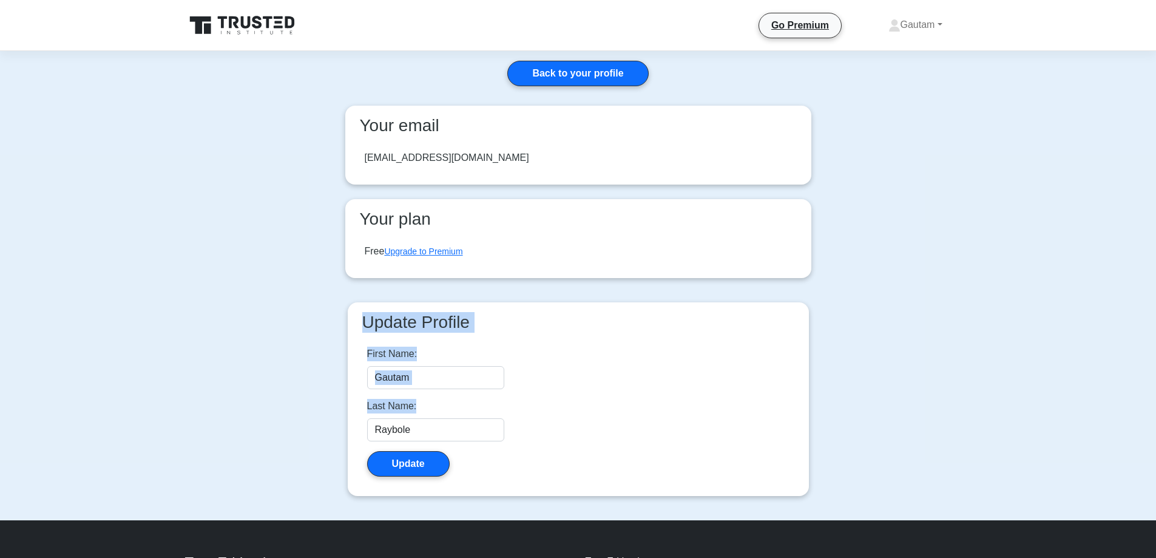
drag, startPoint x: 1156, startPoint y: 292, endPoint x: 1165, endPoint y: 438, distance: 145.9
click at [1156, 438] on html at bounding box center [578, 341] width 1156 height 683
click at [924, 15] on link "Gautam" at bounding box center [915, 25] width 112 height 24
click at [878, 58] on link "Profile" at bounding box center [908, 53] width 96 height 19
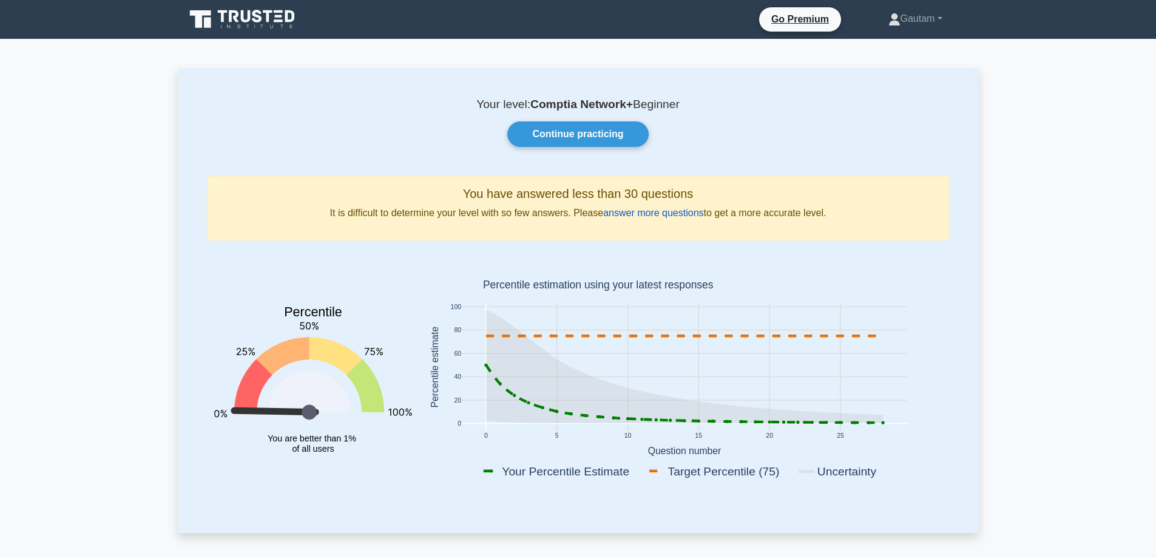
click at [639, 214] on link "answer more questions" at bounding box center [653, 213] width 100 height 10
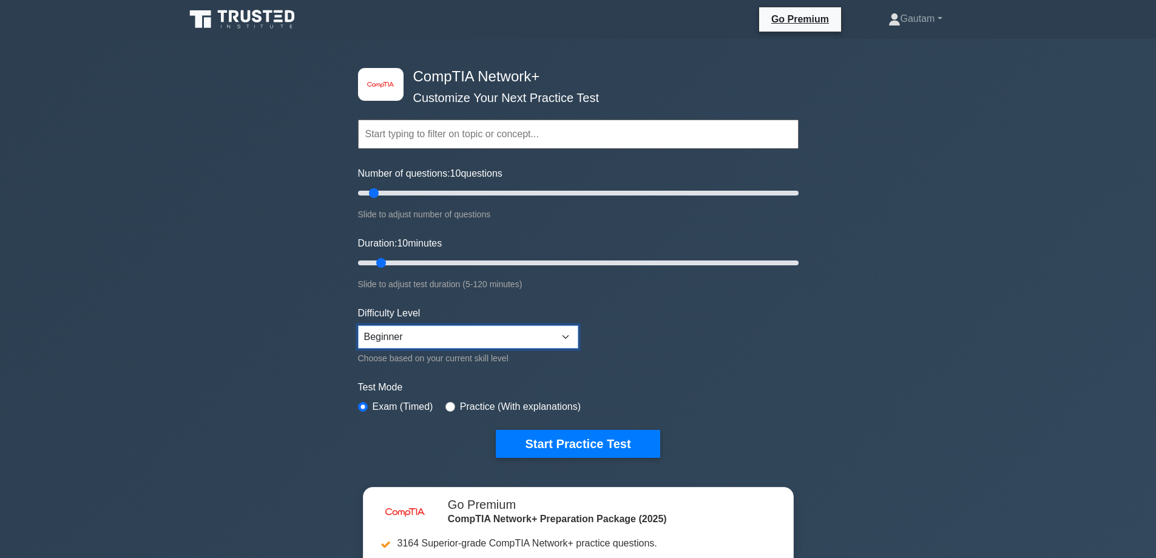
click at [497, 347] on select "Beginner Intermediate Expert" at bounding box center [468, 336] width 220 height 23
select select "expert"
click at [358, 325] on select "Beginner Intermediate Expert" at bounding box center [468, 336] width 220 height 23
click at [546, 436] on button "Start Practice Test" at bounding box center [578, 444] width 164 height 28
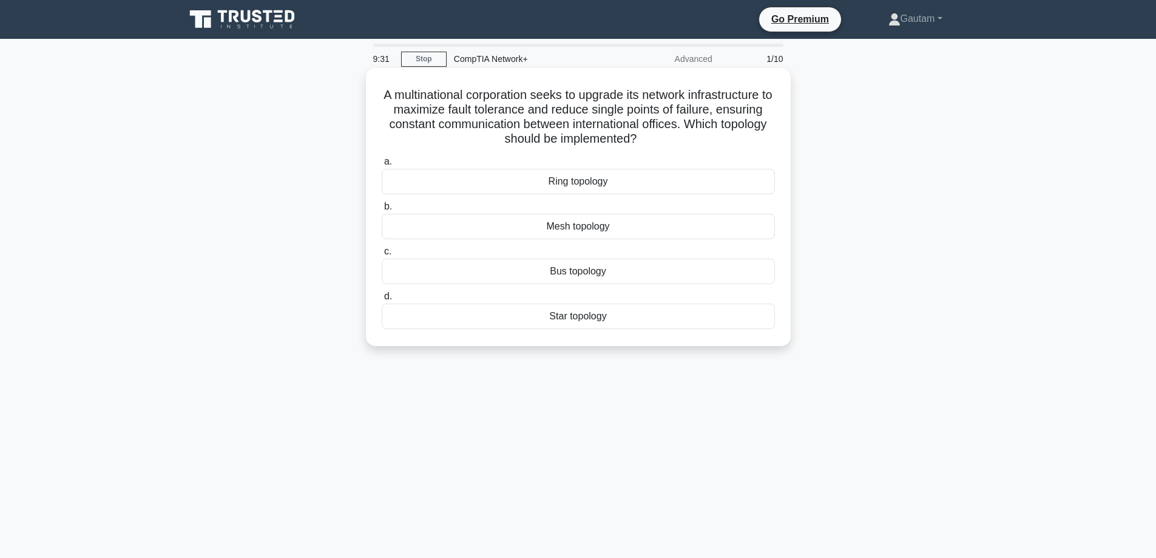
click at [580, 319] on div "Star topology" at bounding box center [578, 315] width 393 height 25
click at [382, 300] on input "d. Star topology" at bounding box center [382, 297] width 0 height 8
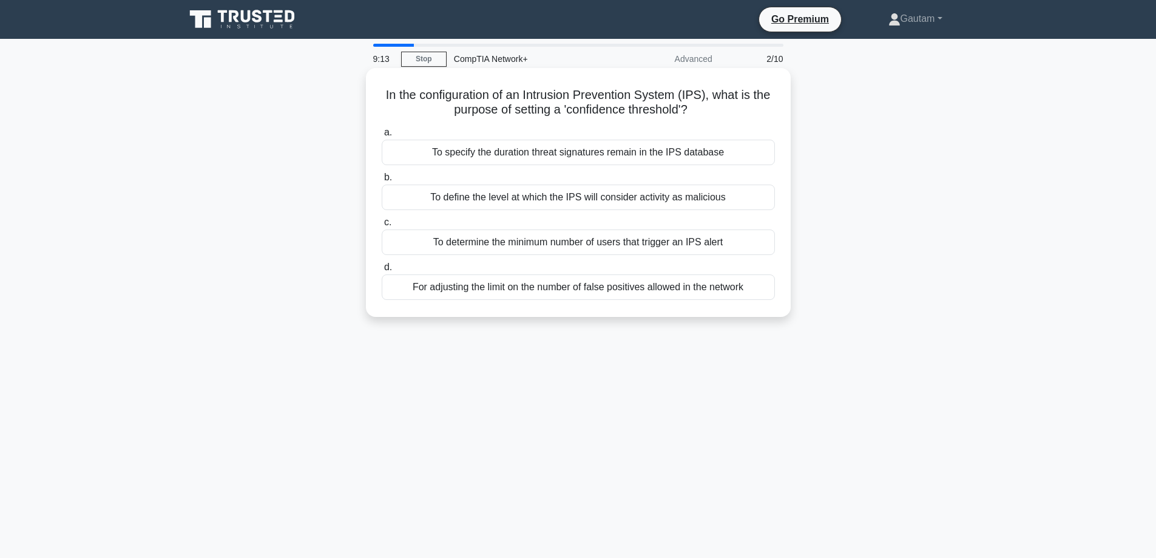
click at [629, 146] on div "To specify the duration threat signatures remain in the IPS database" at bounding box center [578, 152] width 393 height 25
click at [382, 137] on input "a. To specify the duration threat signatures remain in the IPS database" at bounding box center [382, 133] width 0 height 8
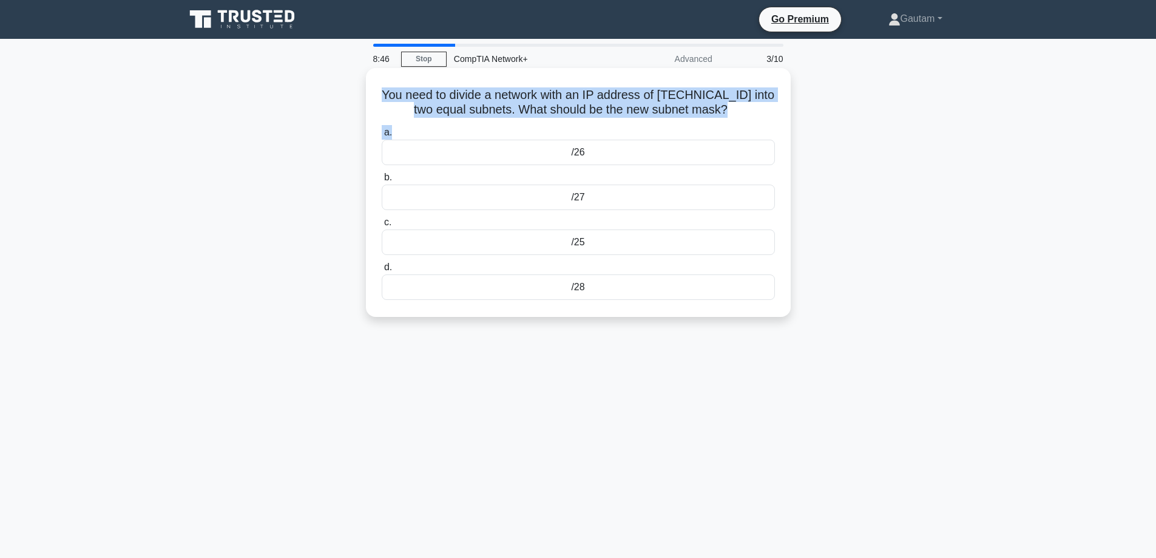
drag, startPoint x: 384, startPoint y: 92, endPoint x: 745, endPoint y: 124, distance: 363.1
click at [745, 124] on div "You need to divide a network with an IP address of [TECHNICAL_ID] into two equa…" at bounding box center [578, 192] width 415 height 239
copy div "You need to divide a network with an IP address of [TECHNICAL_ID] into two equa…"
click at [742, 110] on icon ".spinner_0XTQ{transform-origin:center;animation:spinner_y6GP .75s linear infini…" at bounding box center [735, 110] width 15 height 15
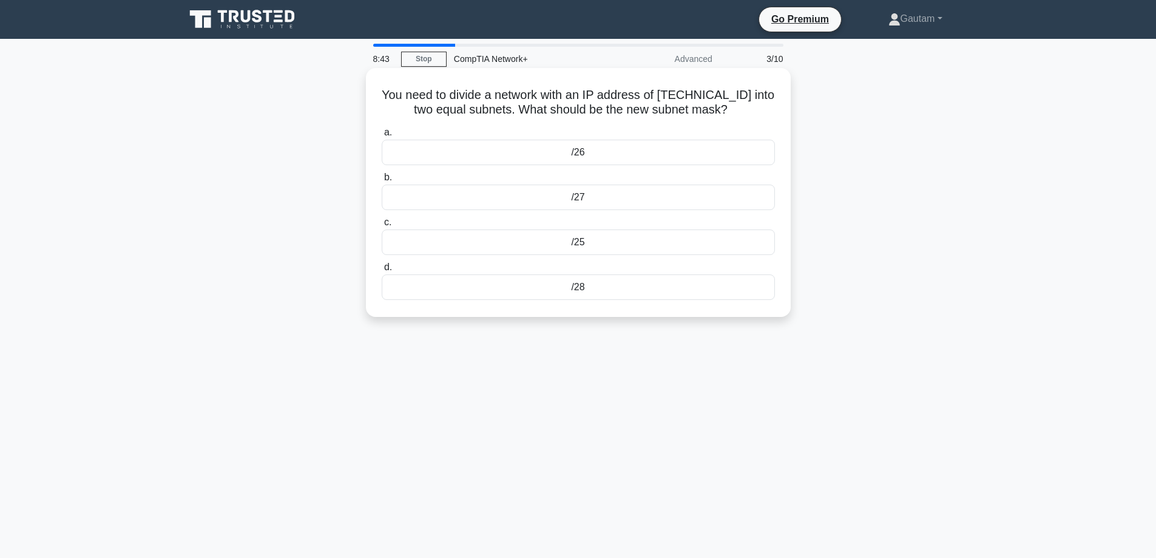
drag, startPoint x: 737, startPoint y: 110, endPoint x: 378, endPoint y: 80, distance: 360.6
click at [378, 80] on div "You need to divide a network with an IP address of [TECHNICAL_ID] into two equa…" at bounding box center [578, 192] width 415 height 239
copy h5 "You need to divide a network with an IP address of 192.168.1.64/26 into two equ…"
click at [586, 194] on div "/27" at bounding box center [578, 197] width 393 height 25
click at [382, 181] on input "b. /27" at bounding box center [382, 178] width 0 height 8
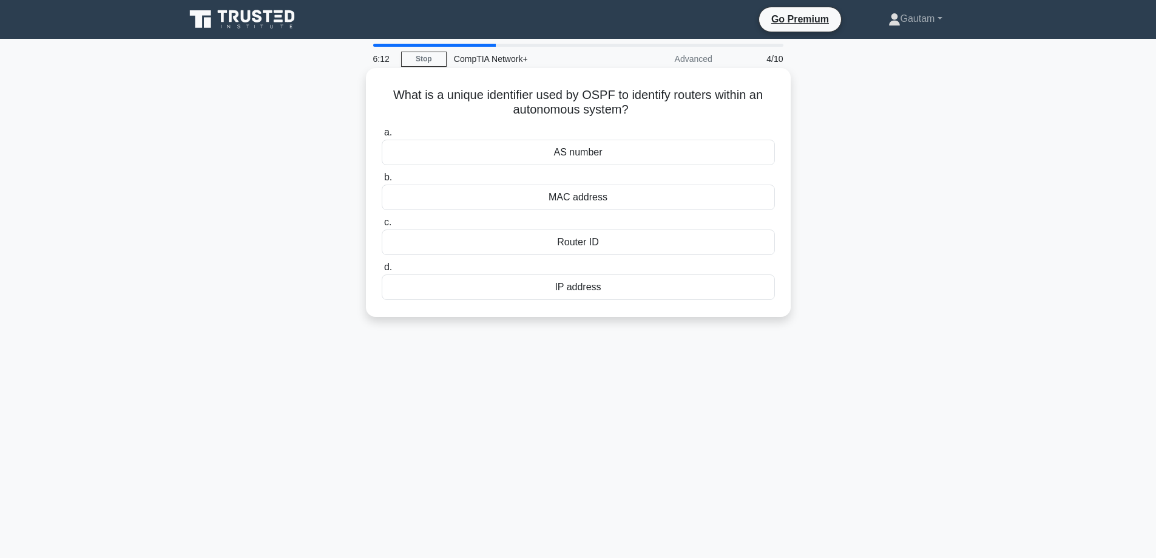
click at [599, 152] on div "AS number" at bounding box center [578, 152] width 393 height 25
click at [382, 137] on input "a. AS number" at bounding box center [382, 133] width 0 height 8
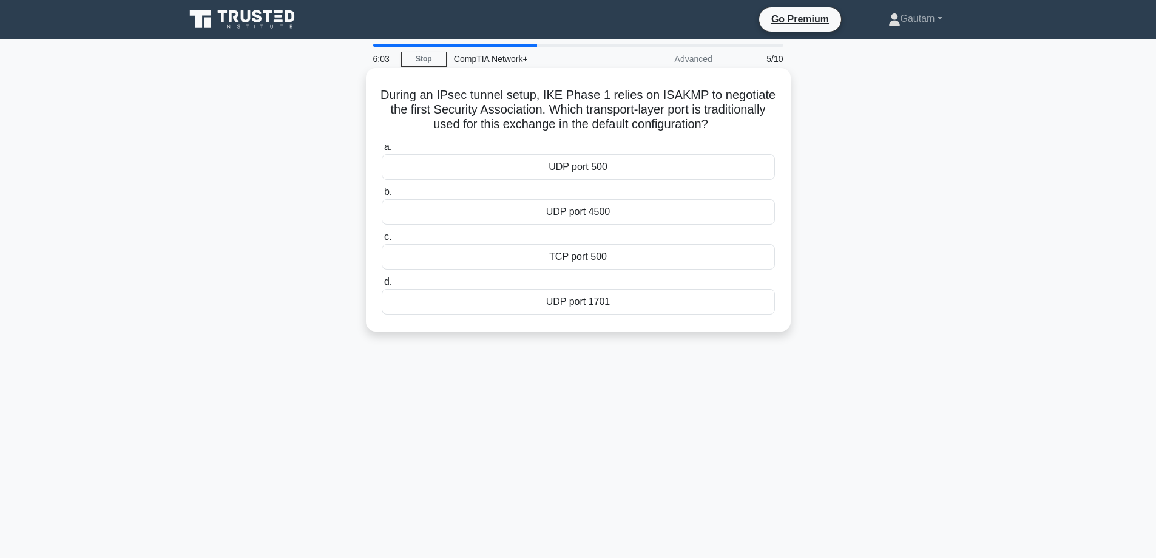
drag, startPoint x: 381, startPoint y: 92, endPoint x: 717, endPoint y: 132, distance: 338.6
click at [717, 132] on h5 "During an IPsec tunnel setup, IKE Phase 1 relies on ISAKMP to negotiate the fir…" at bounding box center [579, 109] width 396 height 45
copy h5 "During an IPsec tunnel setup, IKE Phase 1 relies on ISAKMP to negotiate the fir…"
click at [835, 154] on div "During an IPsec tunnel setup, IKE Phase 1 relies on ISAKMP to negotiate the fir…" at bounding box center [578, 210] width 801 height 278
click at [575, 255] on div "TCP port 500" at bounding box center [578, 256] width 393 height 25
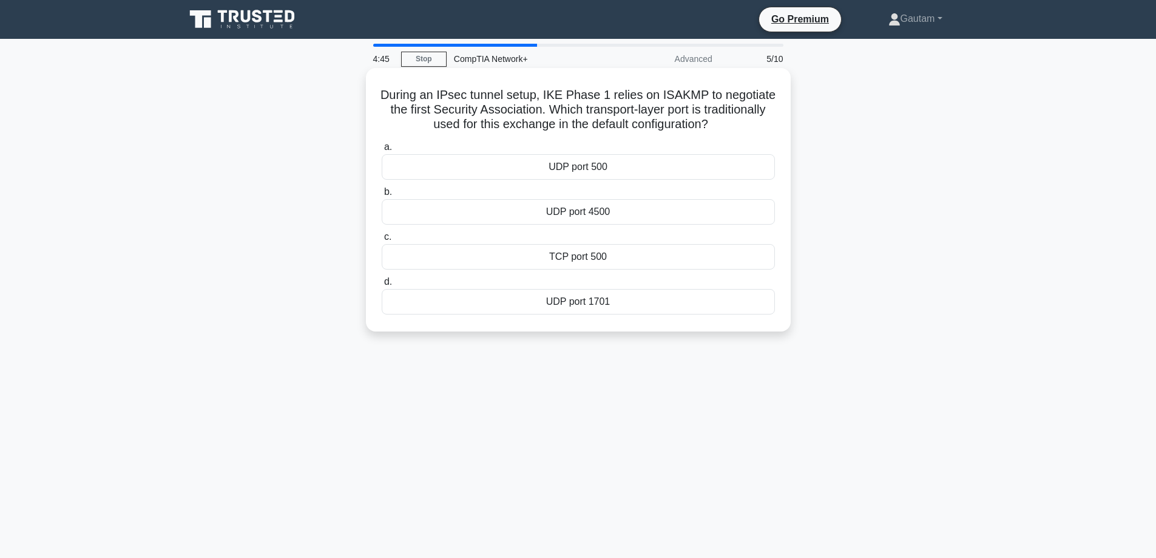
click at [382, 241] on input "c. TCP port 500" at bounding box center [382, 237] width 0 height 8
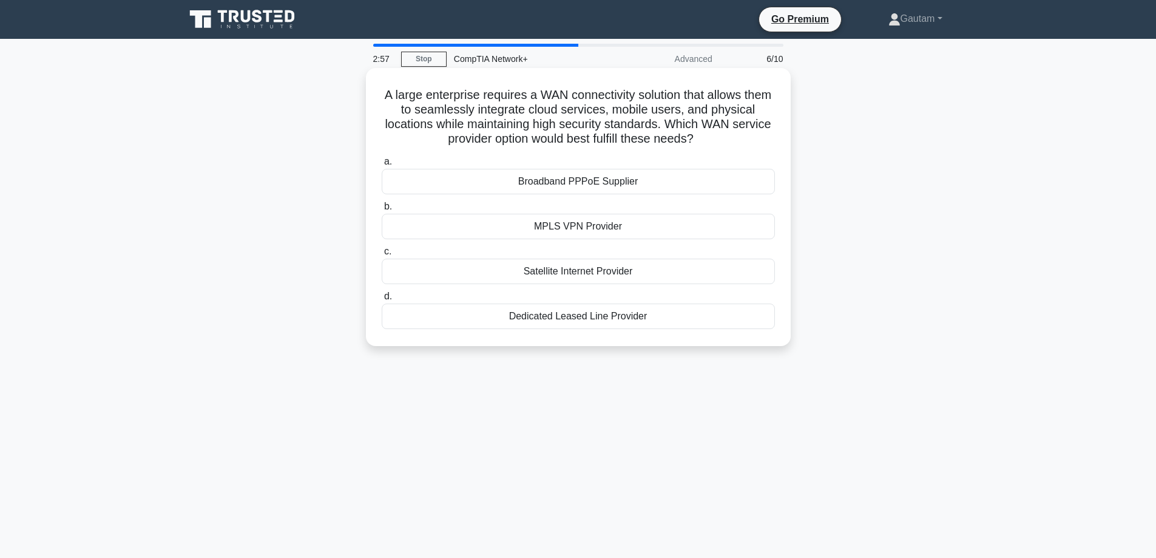
click at [571, 223] on div "MPLS VPN Provider" at bounding box center [578, 226] width 393 height 25
click at [382, 211] on input "b. MPLS VPN Provider" at bounding box center [382, 207] width 0 height 8
